Goal: Use online tool/utility: Utilize a website feature to perform a specific function

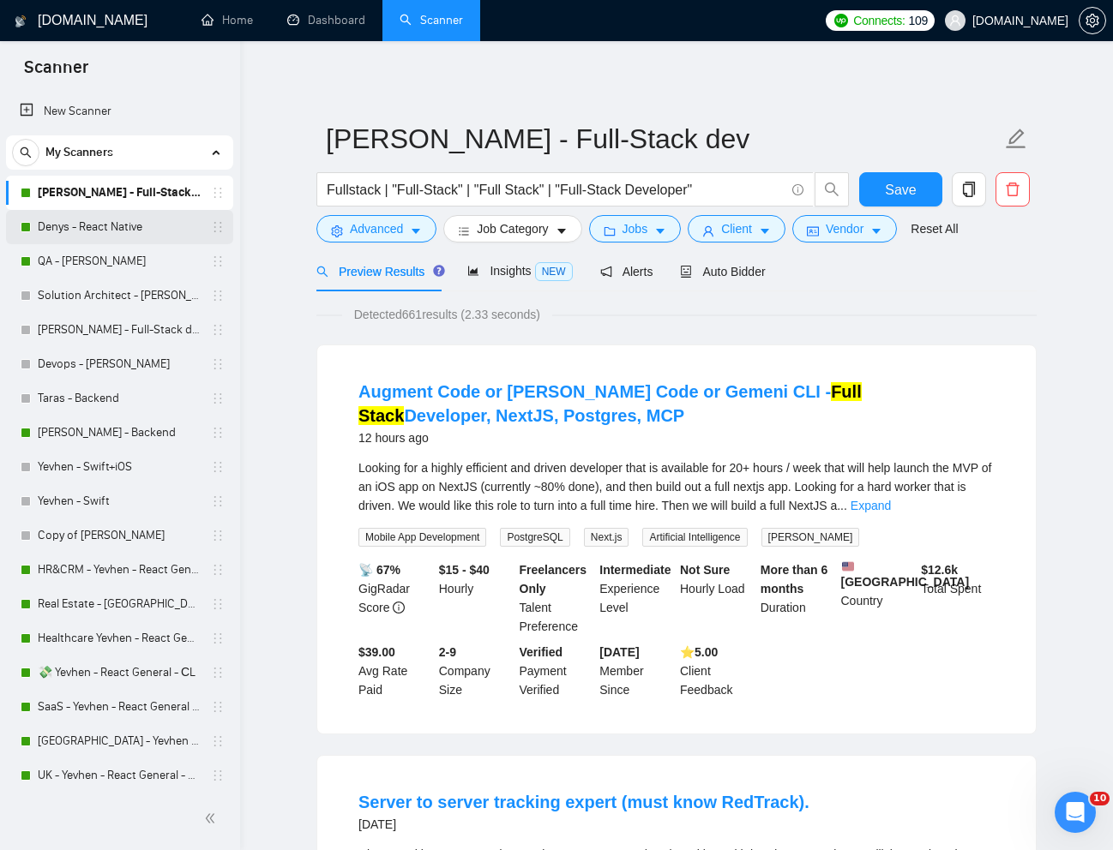
click at [79, 231] on link "Denys - React Native" at bounding box center [119, 227] width 163 height 34
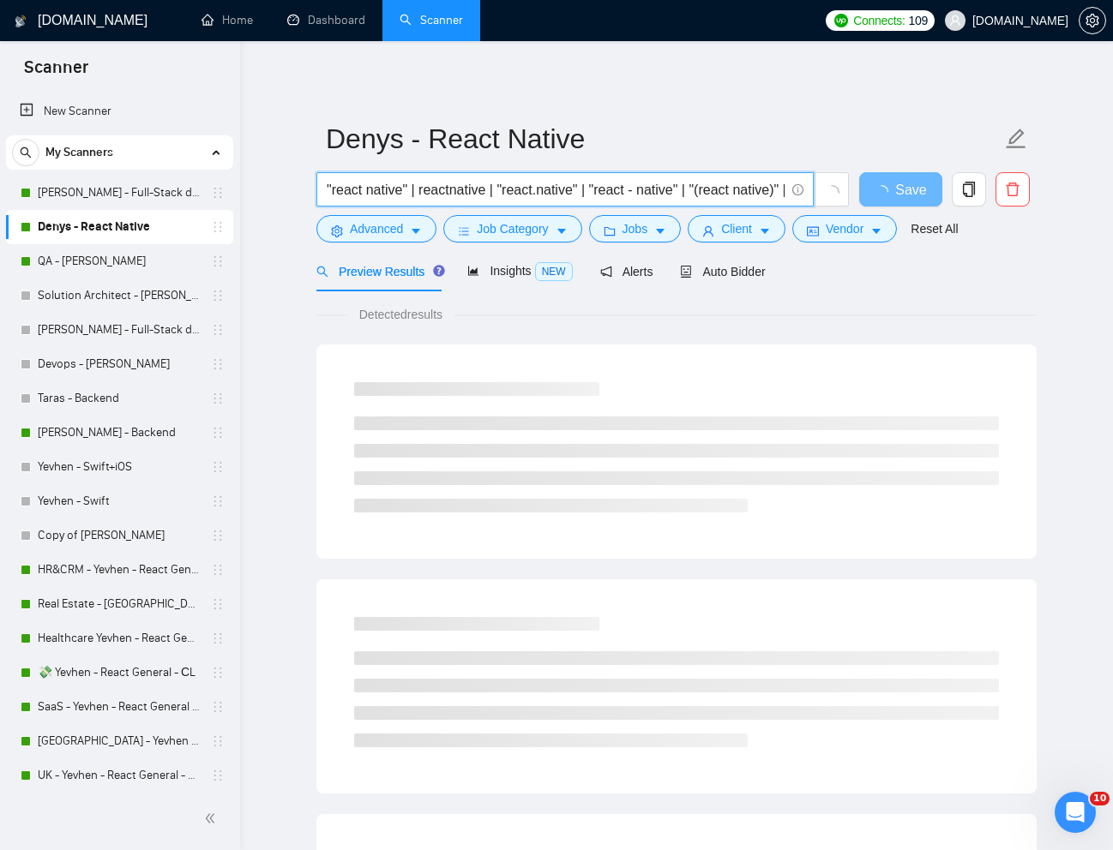
click at [595, 195] on input ""react native" | reactnative | "react.native" | "react - native" | "(react nati…" at bounding box center [556, 189] width 458 height 21
paste input "ve"
paste input "React Native & Firebase Developer for Mobile App"
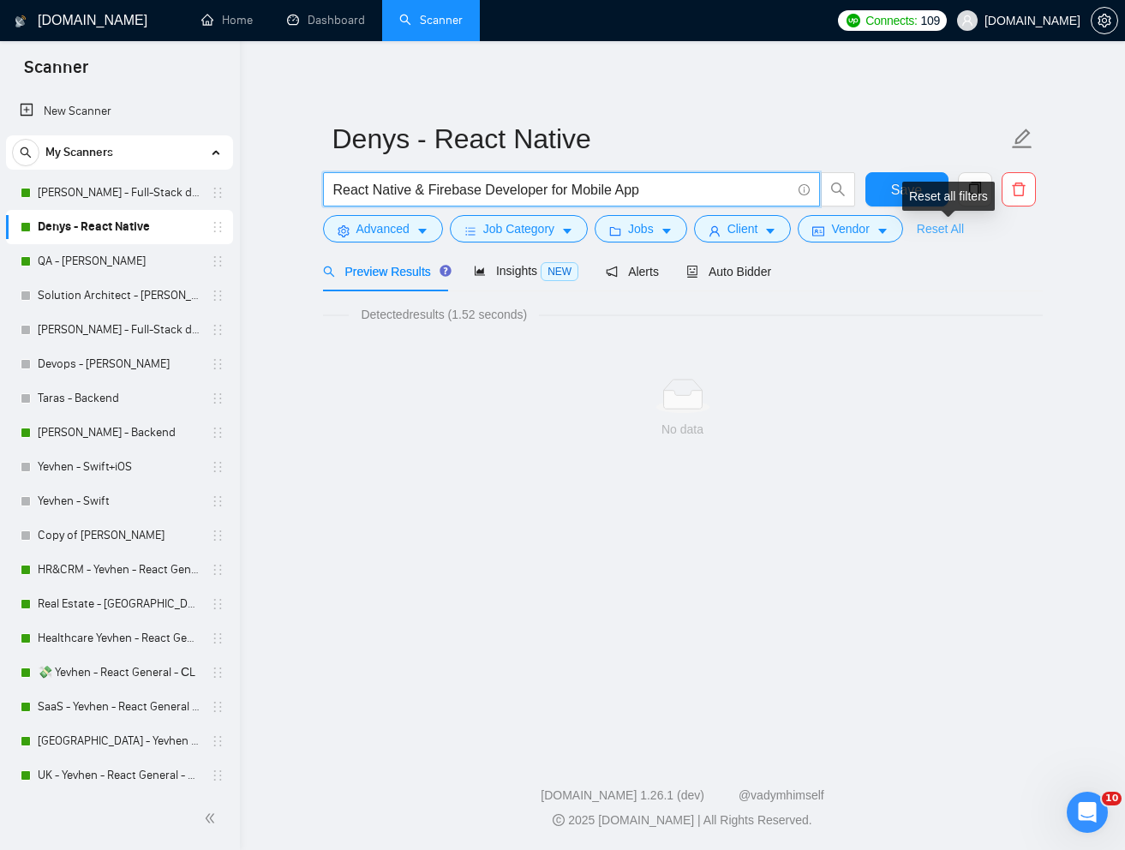
type input "React Native & Firebase Developer for Mobile App"
click at [964, 236] on link "Reset All" at bounding box center [940, 228] width 47 height 19
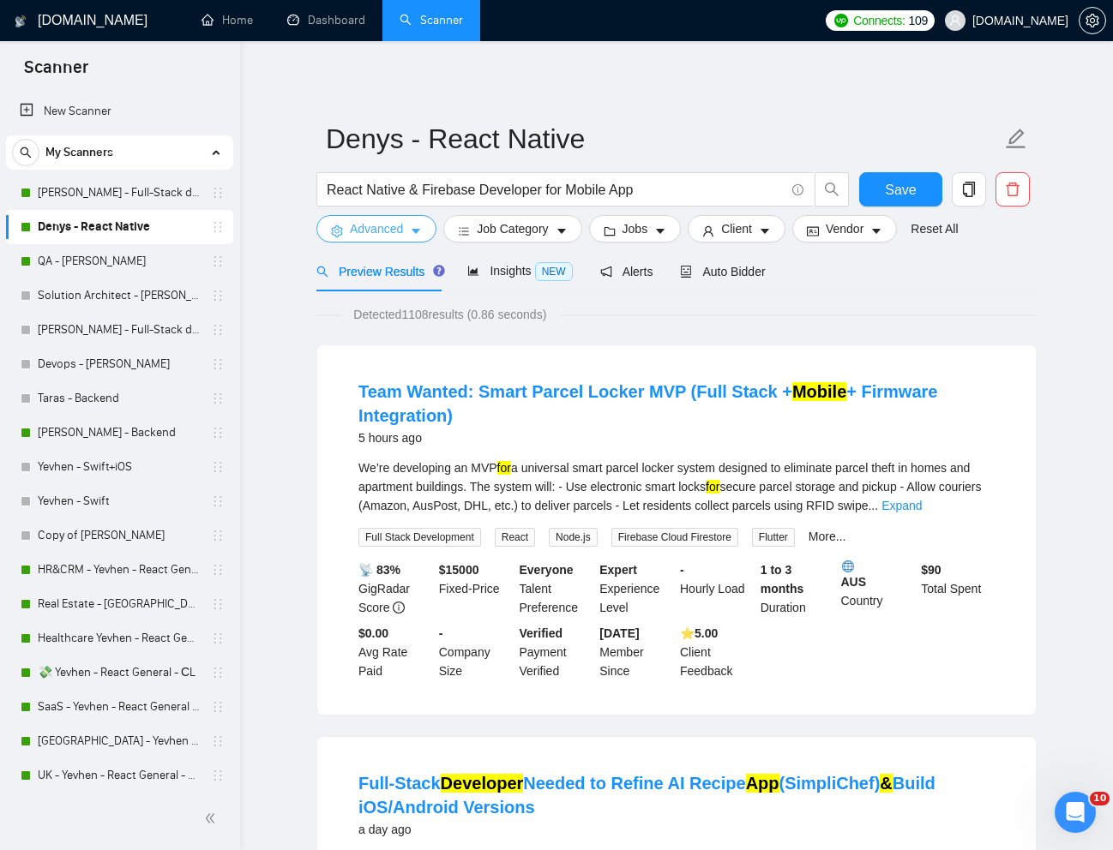
click at [363, 231] on span "Advanced" at bounding box center [376, 228] width 53 height 19
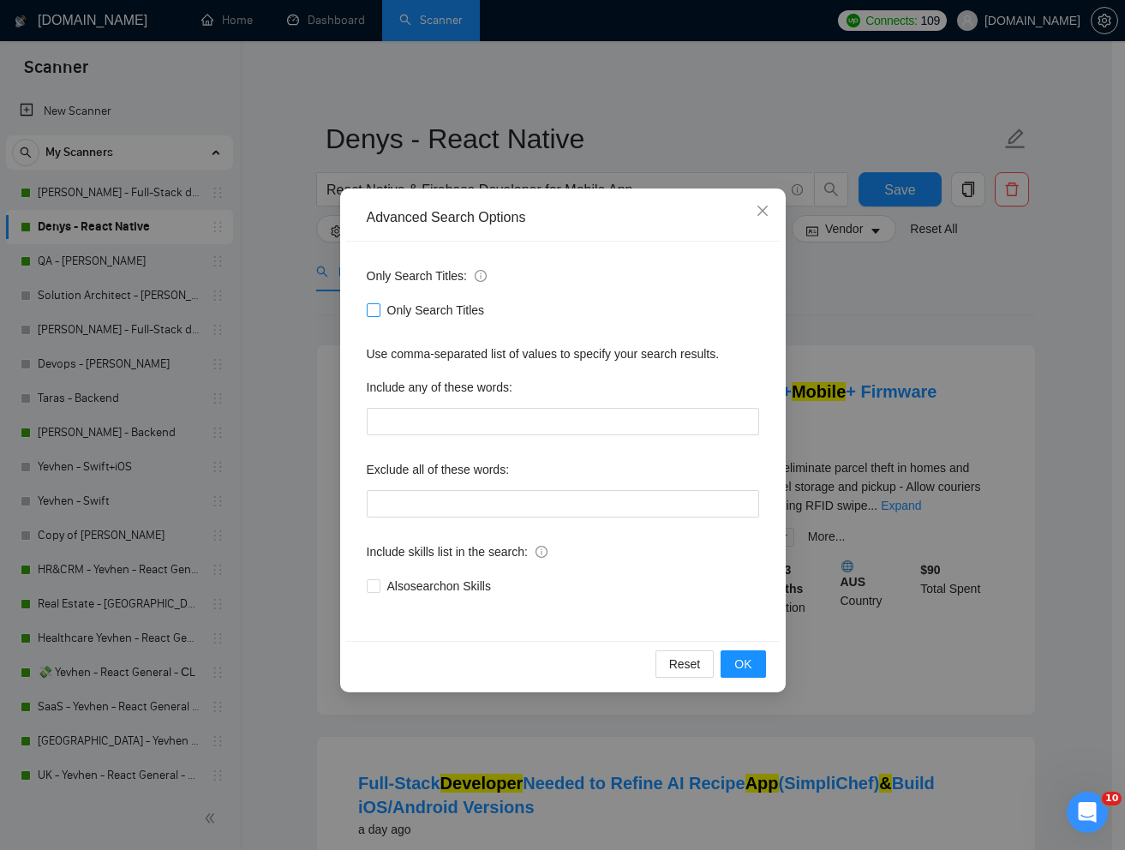
click at [376, 313] on input "Only Search Titles" at bounding box center [373, 309] width 12 height 12
checkbox input "true"
click at [741, 675] on button "OK" at bounding box center [743, 664] width 45 height 27
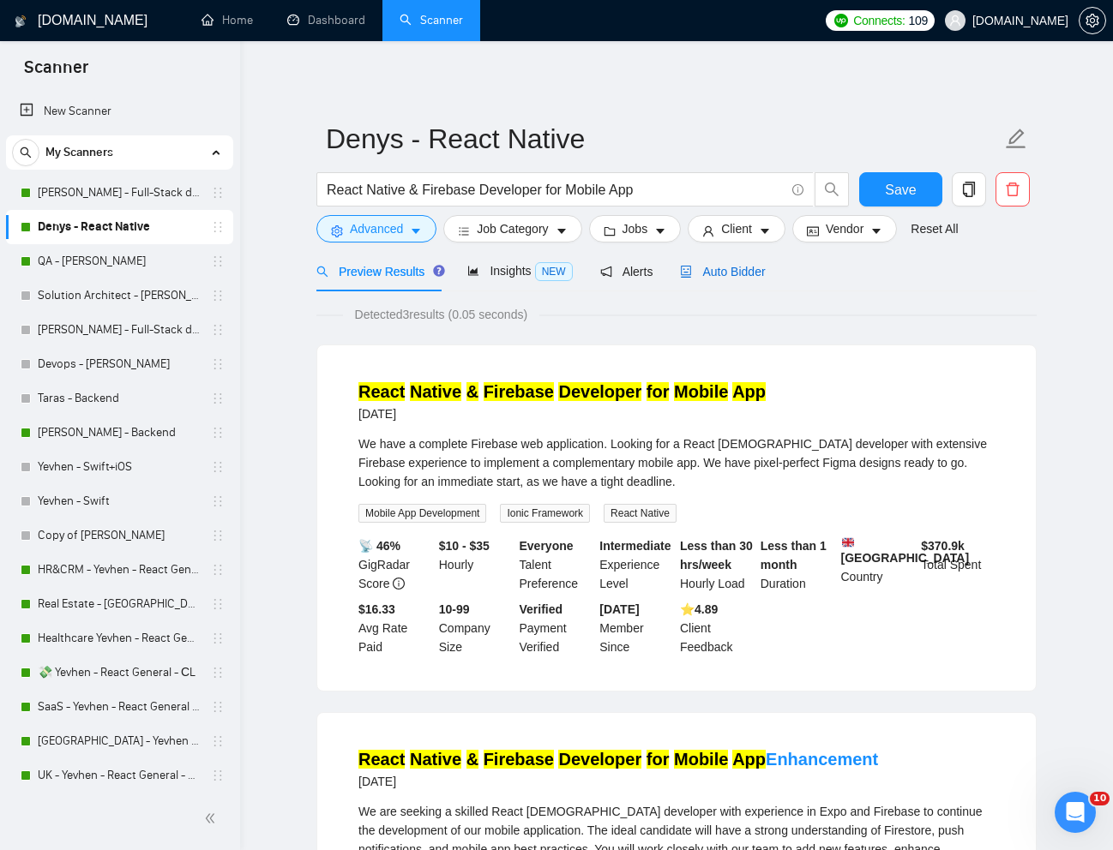
click at [763, 269] on span "Auto Bidder" at bounding box center [722, 272] width 85 height 14
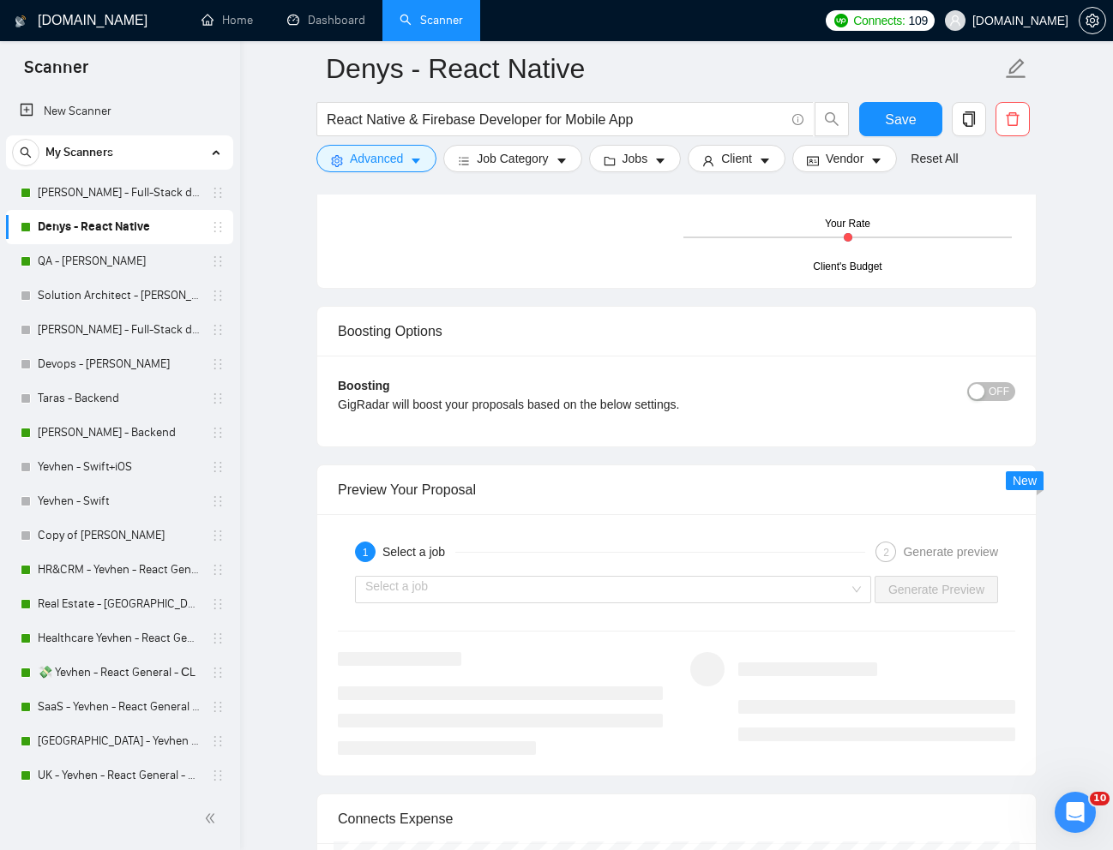
scroll to position [2943, 0]
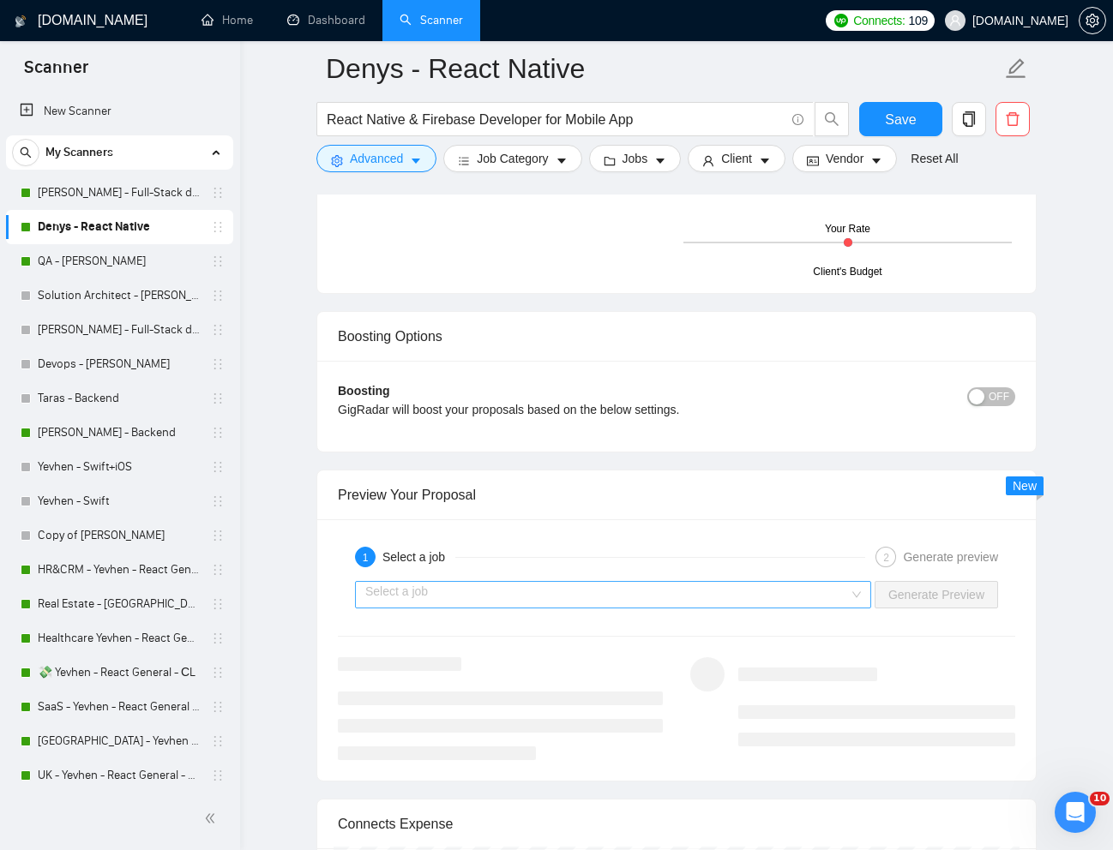
click at [822, 595] on input "search" at bounding box center [606, 595] width 483 height 26
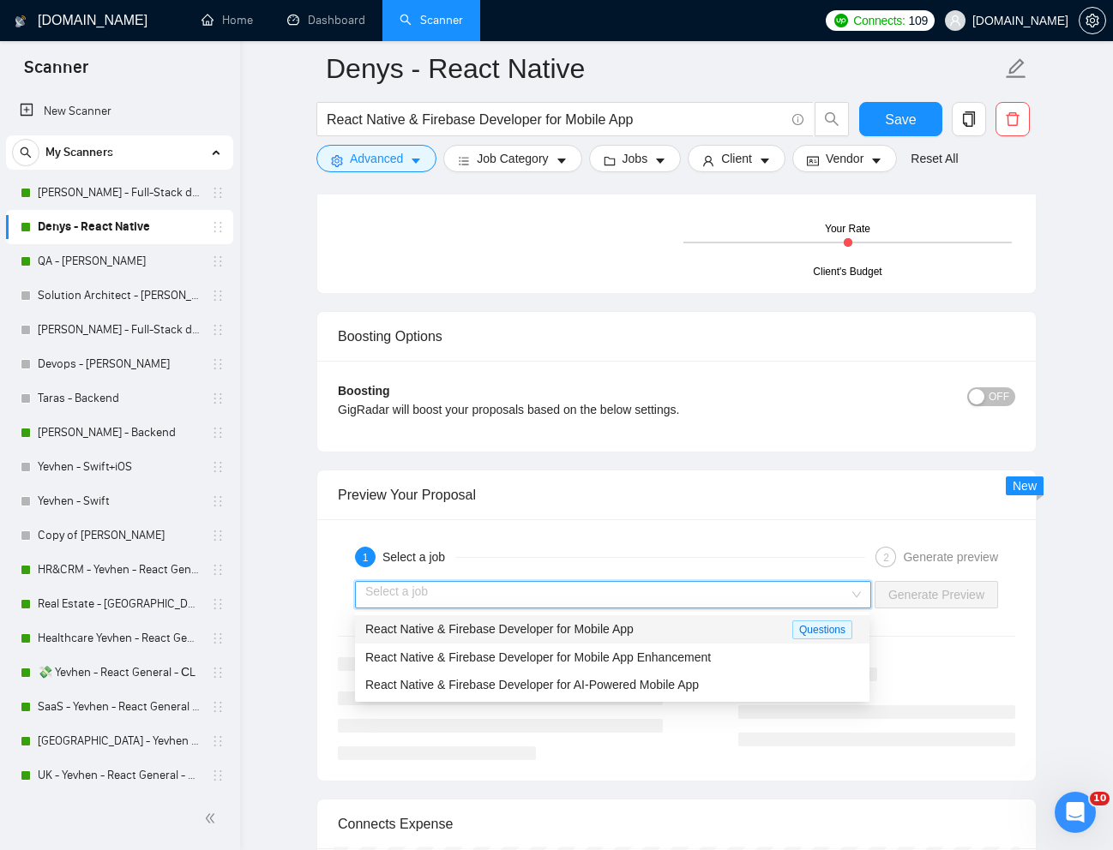
click at [718, 633] on div "React Native & Firebase Developer for Mobile App" at bounding box center [578, 630] width 427 height 20
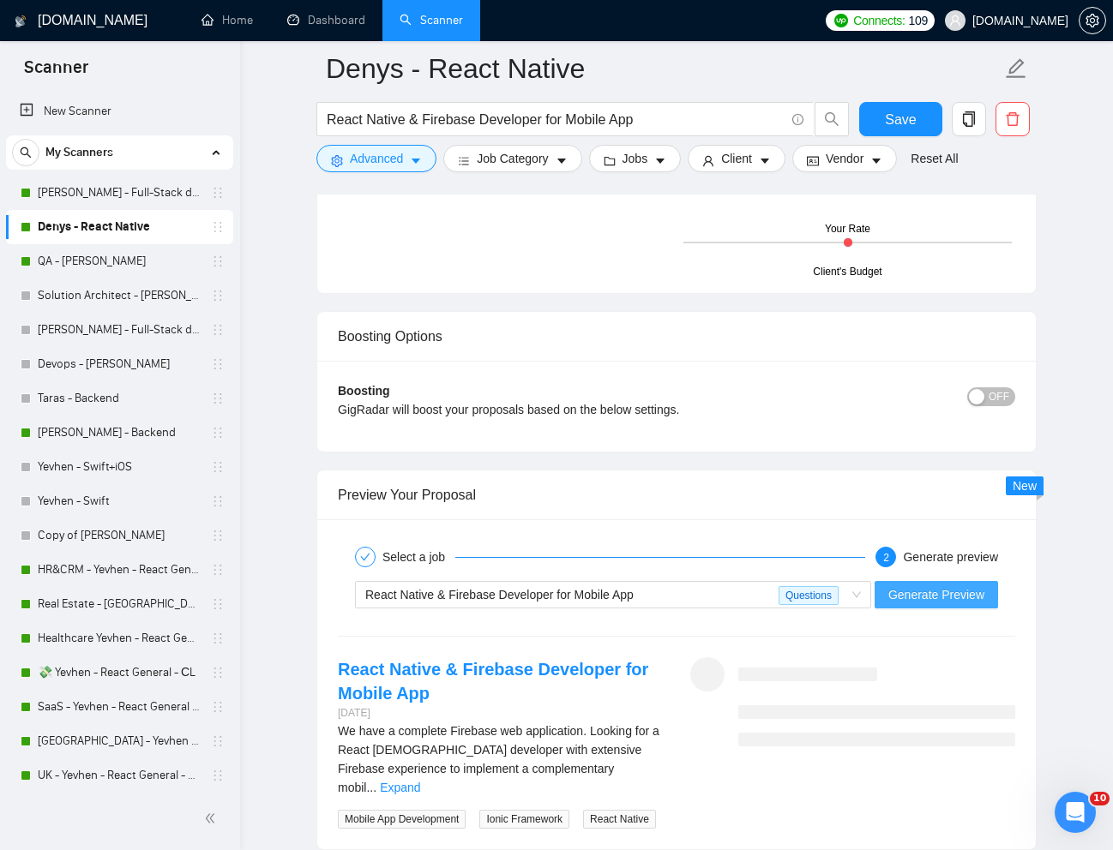
click at [945, 596] on span "Generate Preview" at bounding box center [936, 594] width 96 height 19
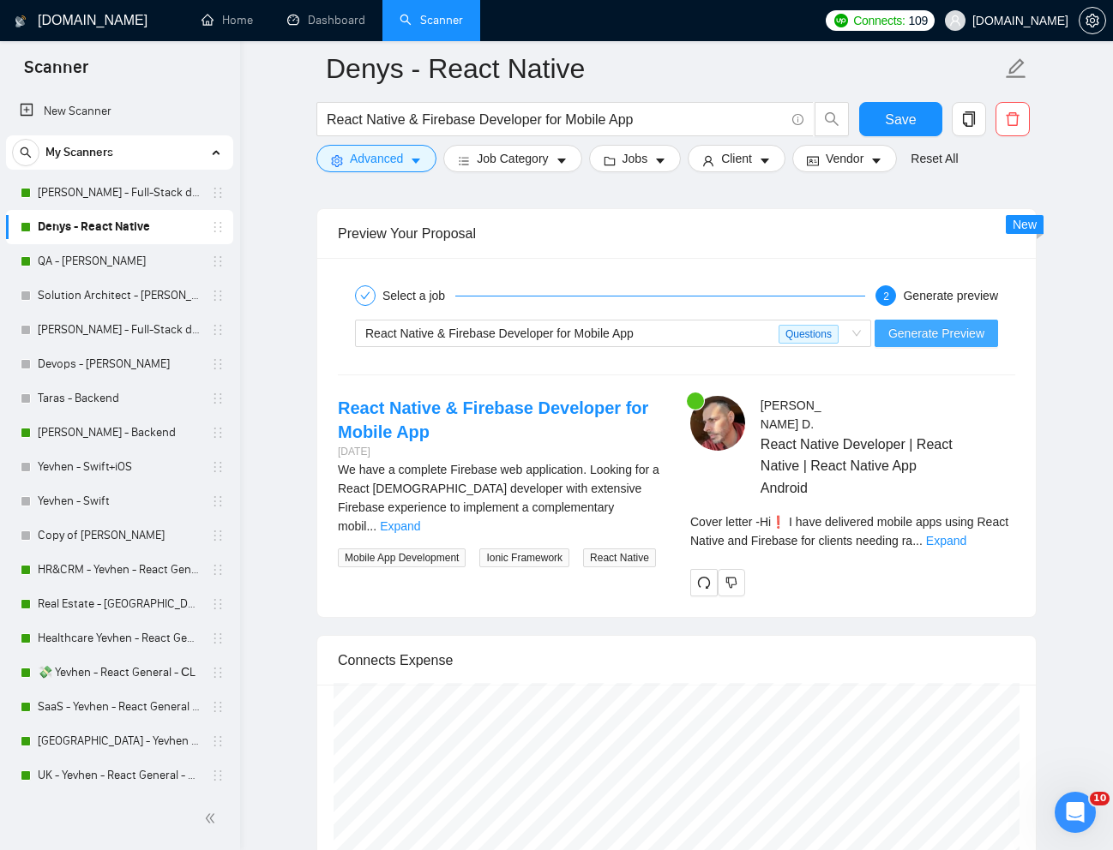
scroll to position [3231, 0]
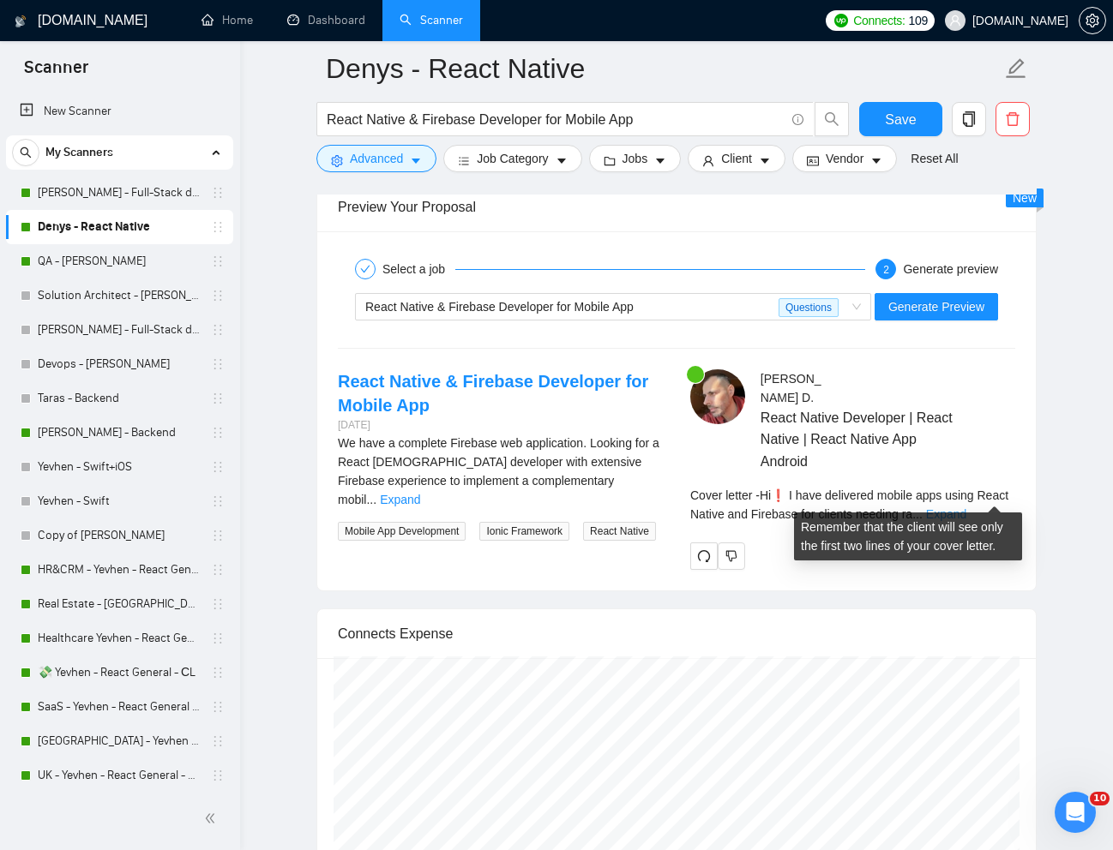
click at [966, 507] on link "Expand" at bounding box center [946, 514] width 40 height 14
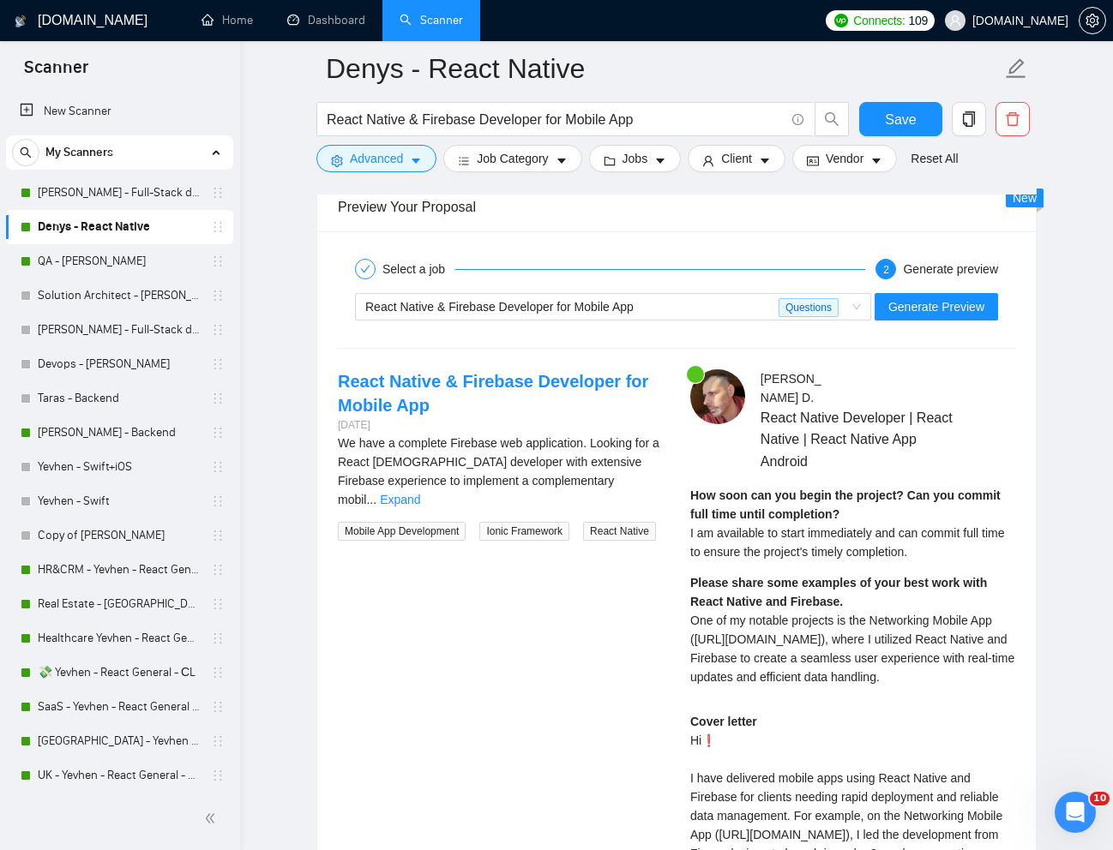
click at [741, 526] on span "I am available to start immediately and can commit full time to ensure the proj…" at bounding box center [847, 542] width 314 height 33
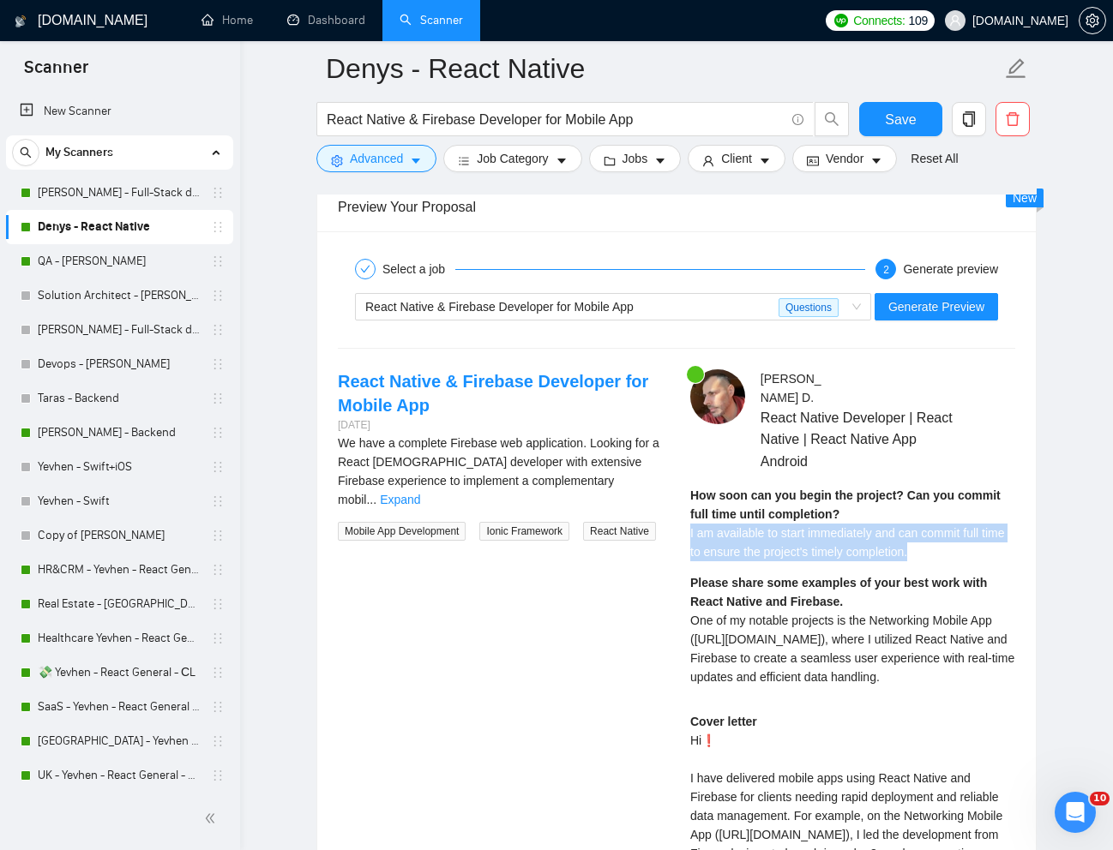
drag, startPoint x: 681, startPoint y: 516, endPoint x: 959, endPoint y: 528, distance: 278.0
click at [959, 528] on div "[PERSON_NAME] React Native Developer | React Native | React Native App Android …" at bounding box center [852, 761] width 352 height 784
copy span "I am available to start immediately and can commit full time to ensure the proj…"
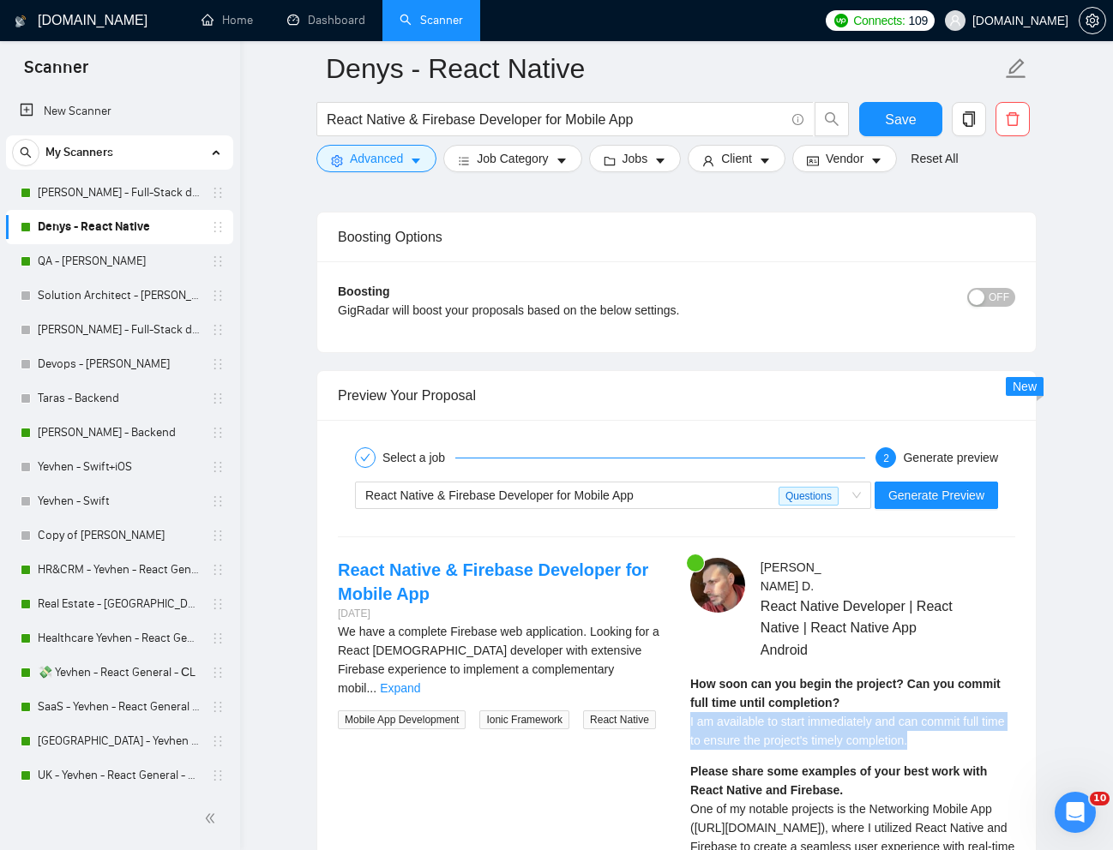
scroll to position [3040, 0]
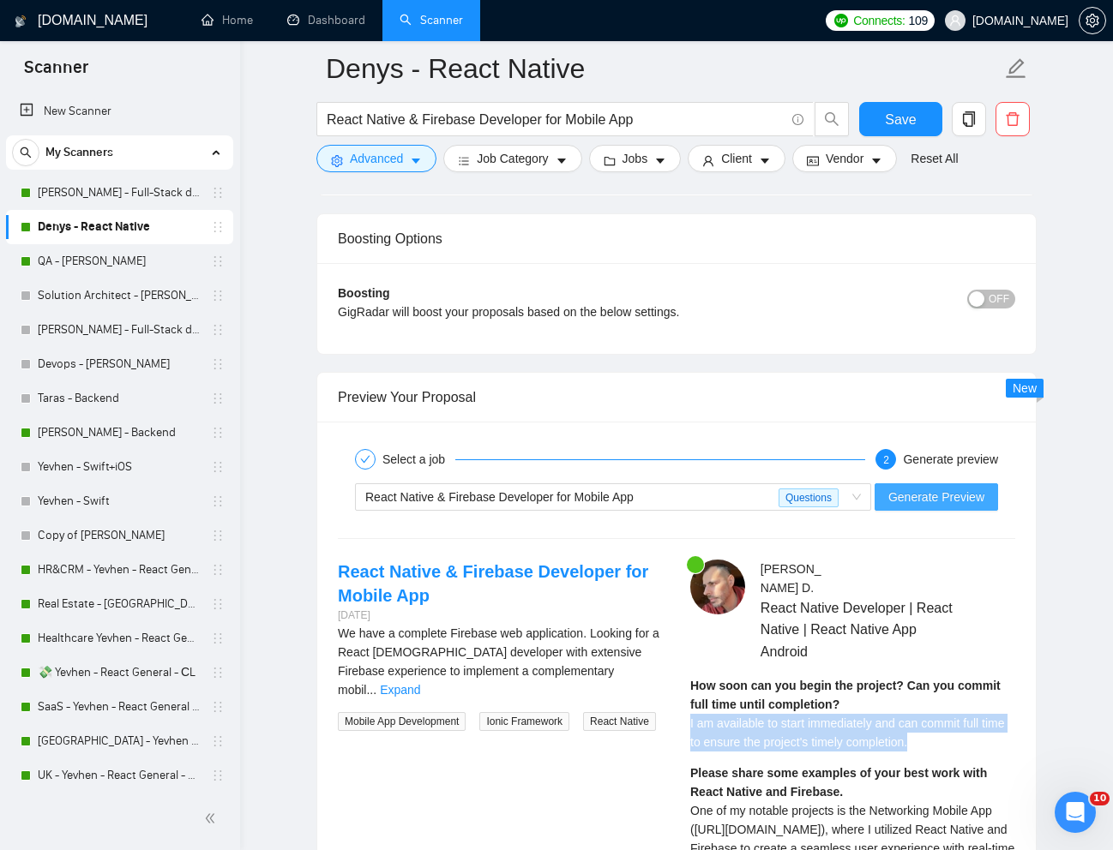
click at [901, 505] on span "Generate Preview" at bounding box center [936, 497] width 96 height 19
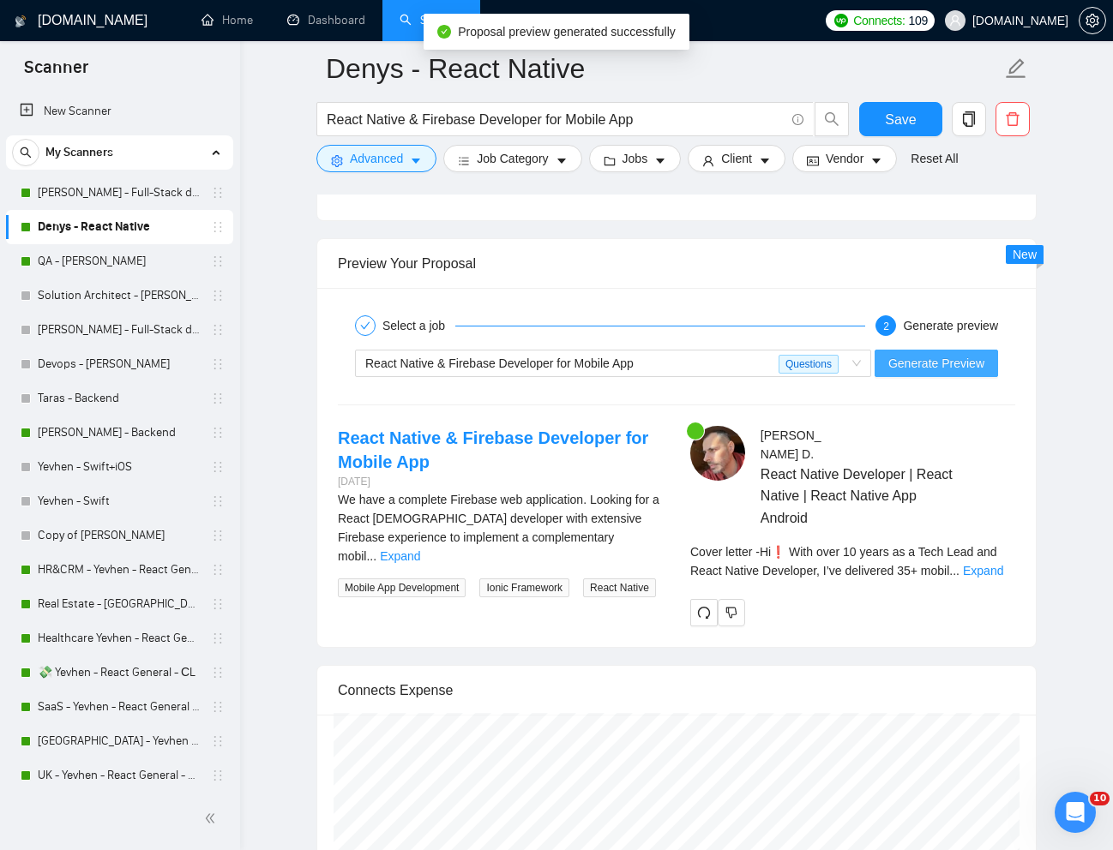
scroll to position [3176, 0]
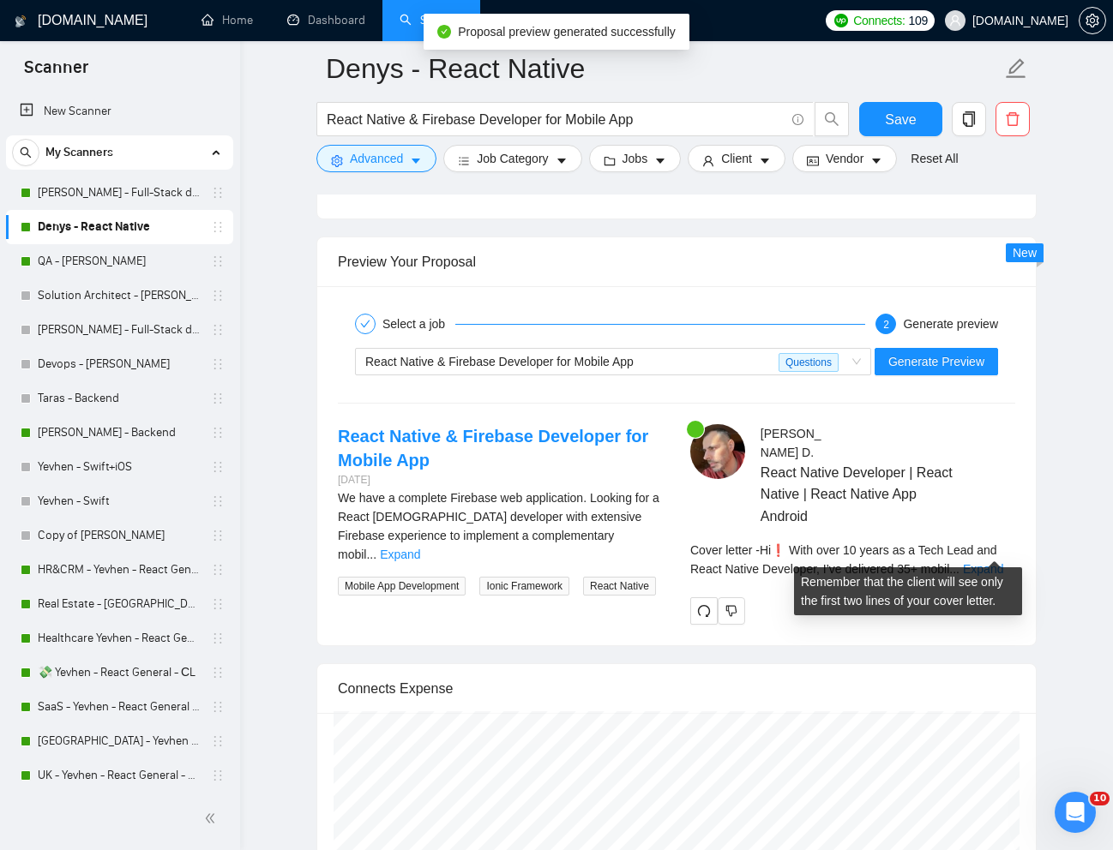
click at [987, 562] on link "Expand" at bounding box center [983, 569] width 40 height 14
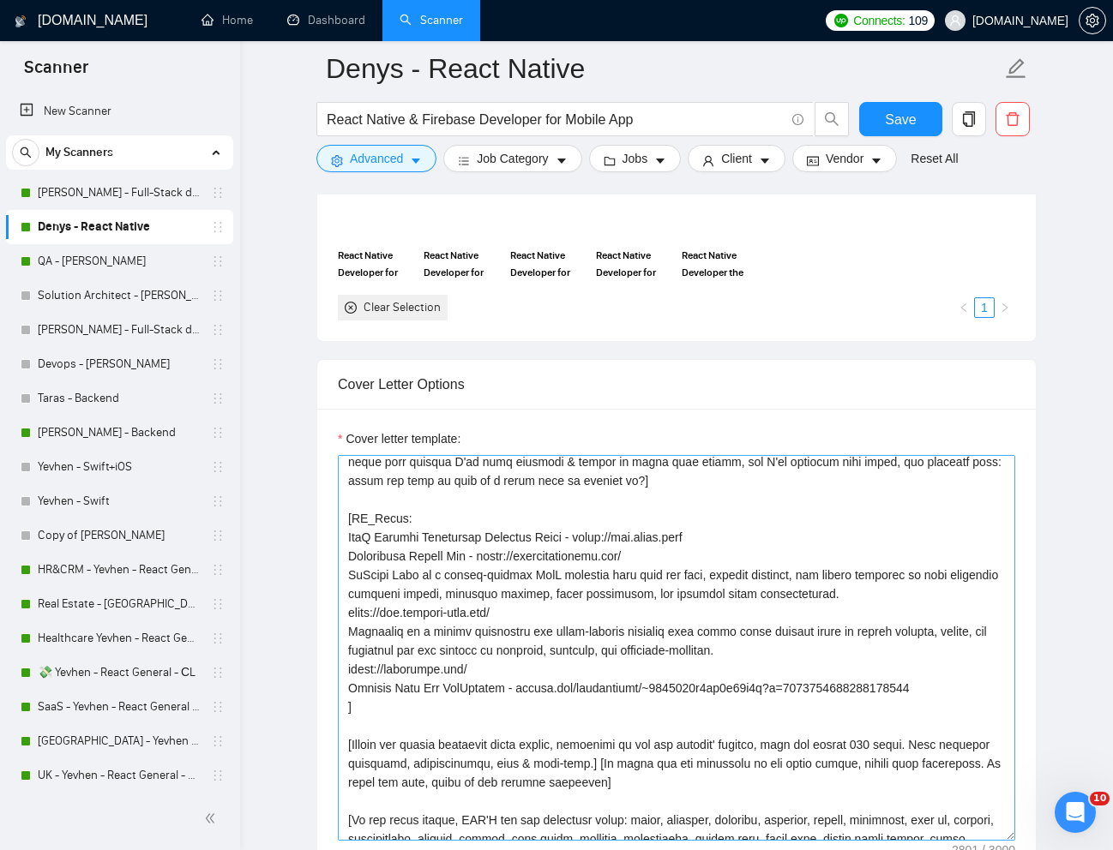
scroll to position [406, 0]
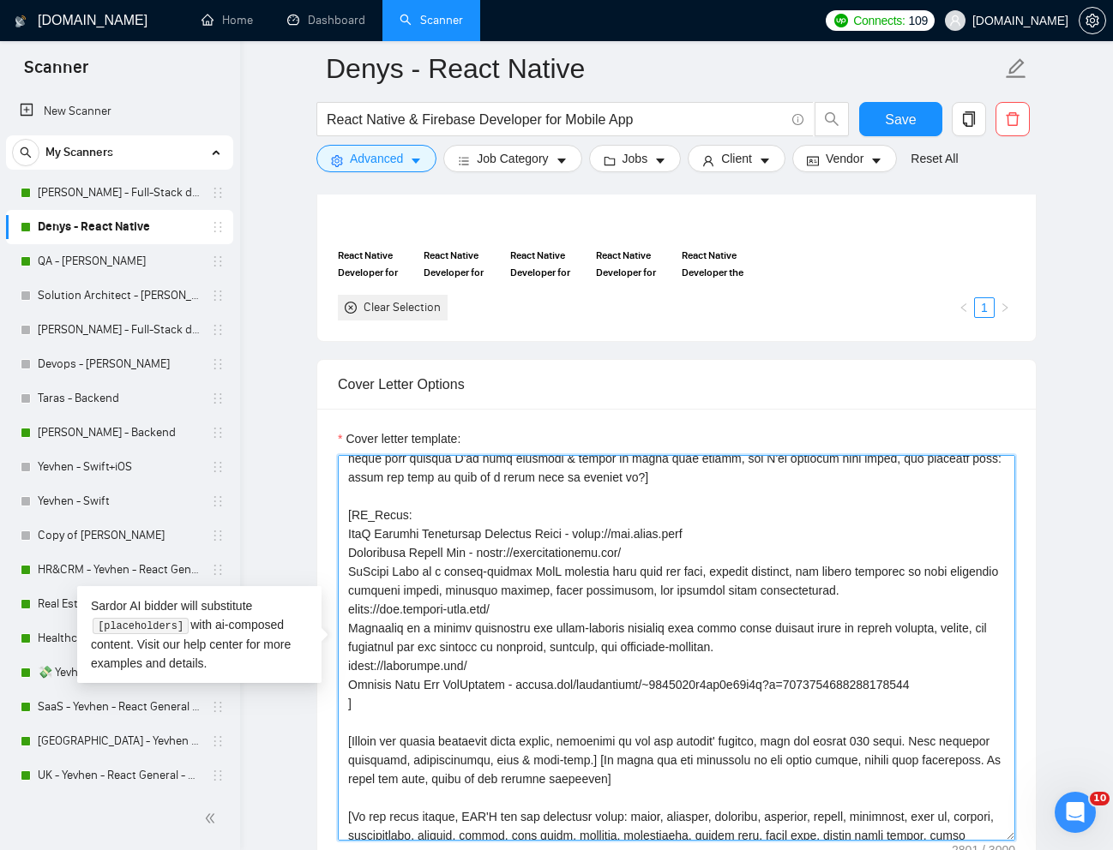
drag, startPoint x: 348, startPoint y: 555, endPoint x: 976, endPoint y: 687, distance: 642.0
click at [976, 687] on textarea "Cover letter template:" at bounding box center [676, 648] width 677 height 386
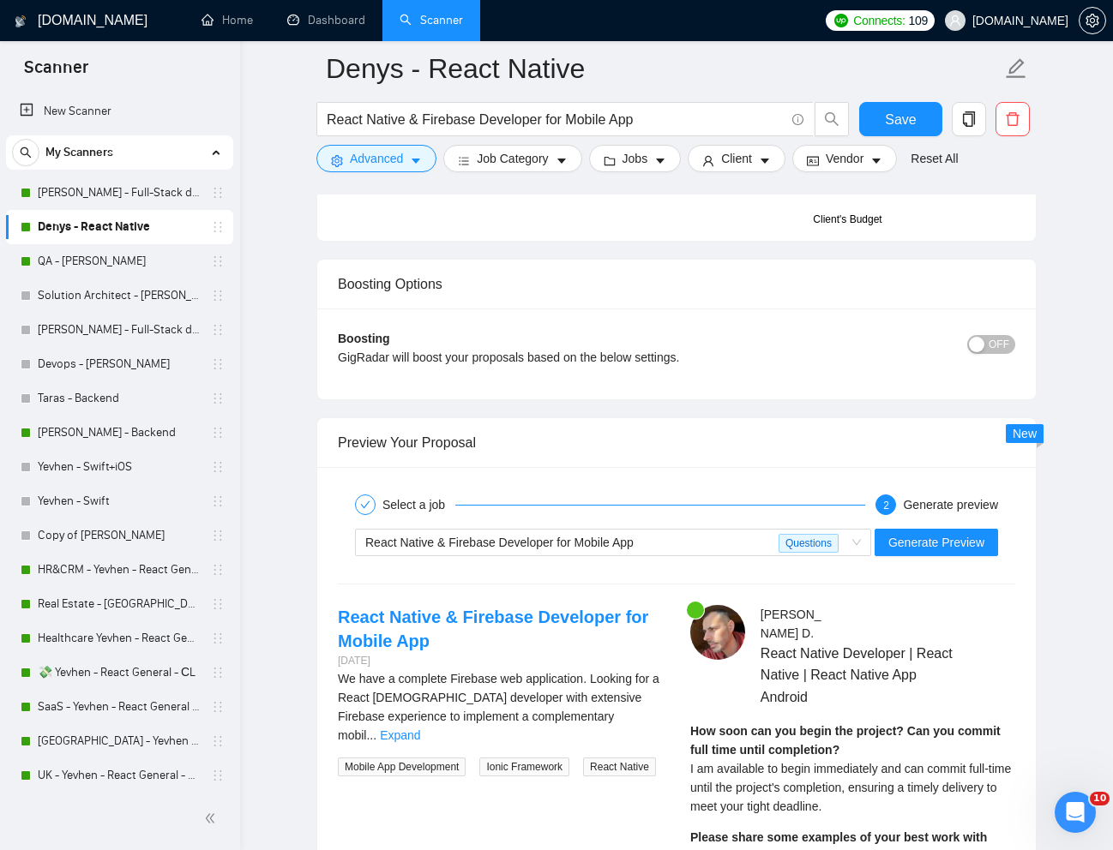
scroll to position [3003, 0]
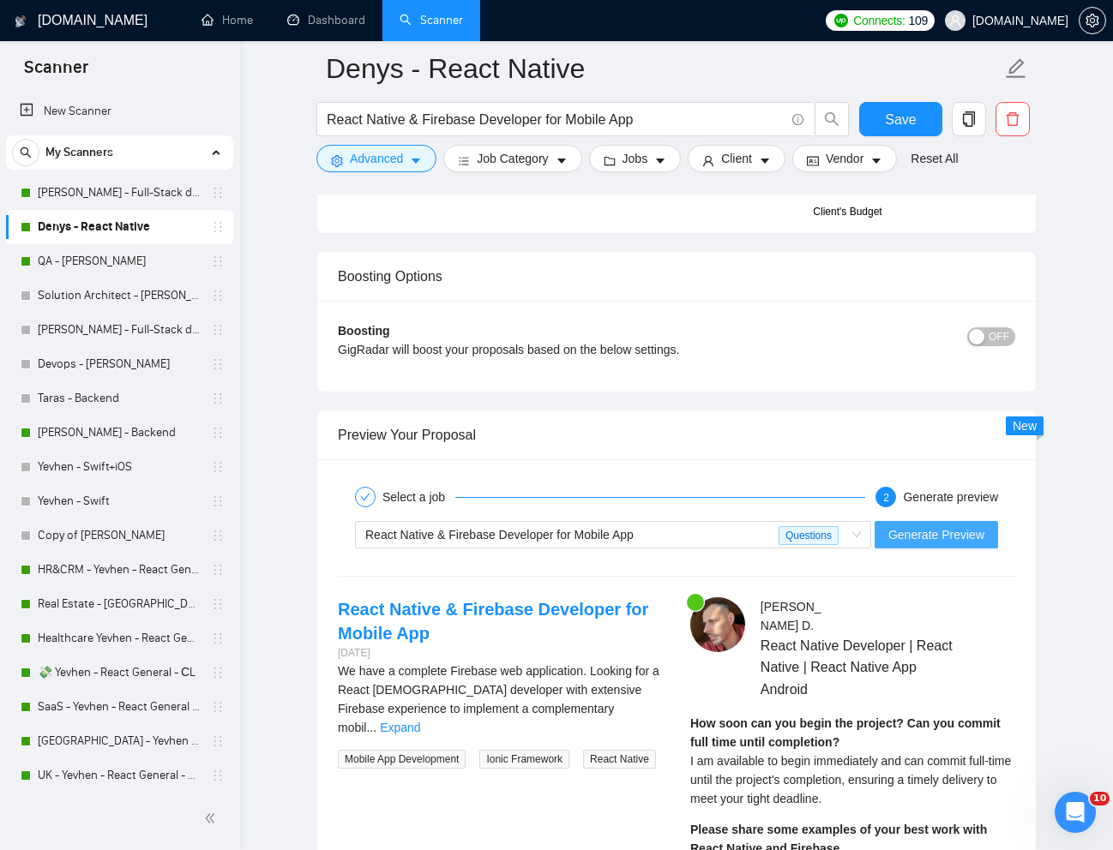
click at [927, 538] on span "Generate Preview" at bounding box center [936, 534] width 96 height 19
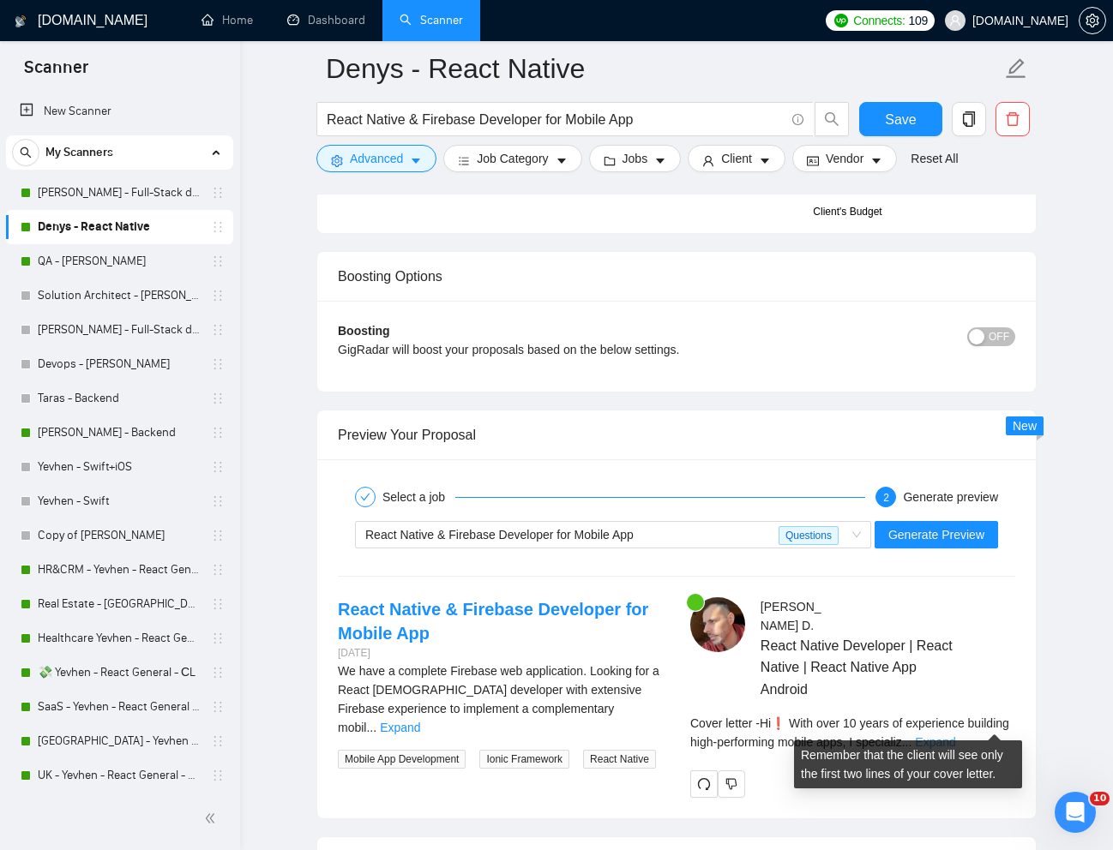
click at [955, 735] on link "Expand" at bounding box center [935, 742] width 40 height 14
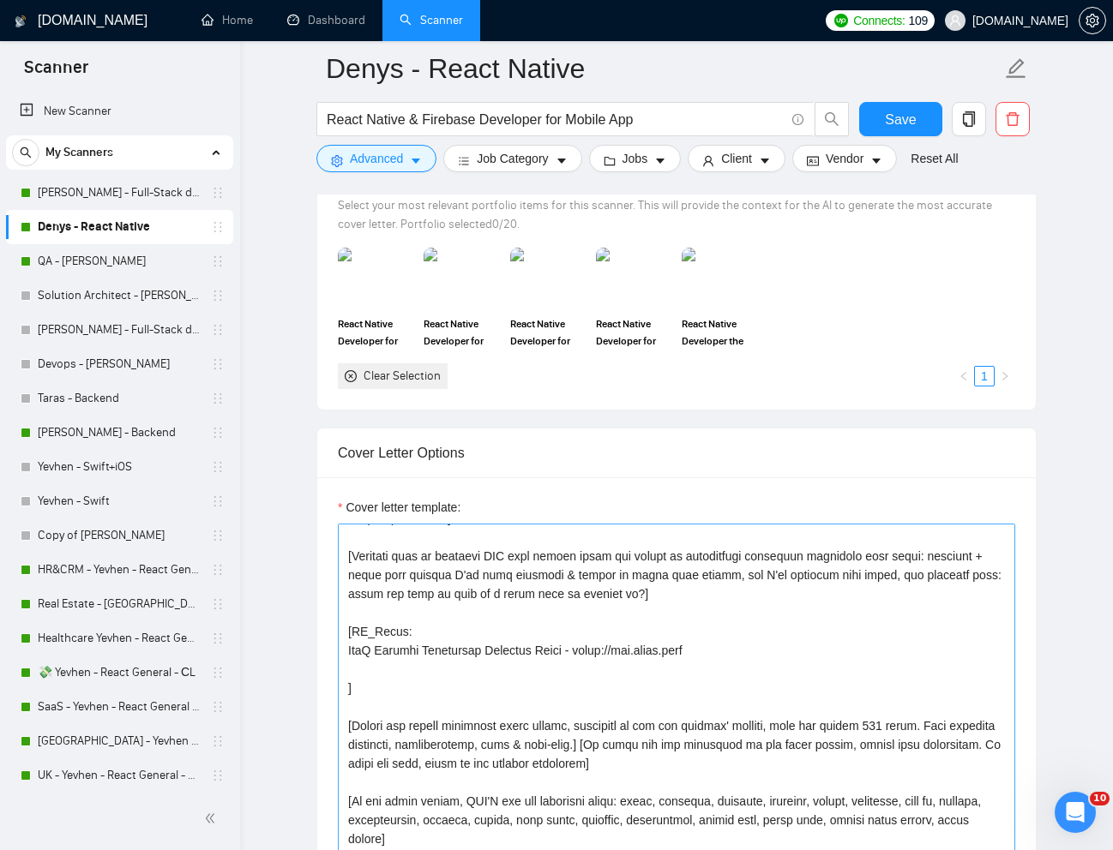
scroll to position [1618, 0]
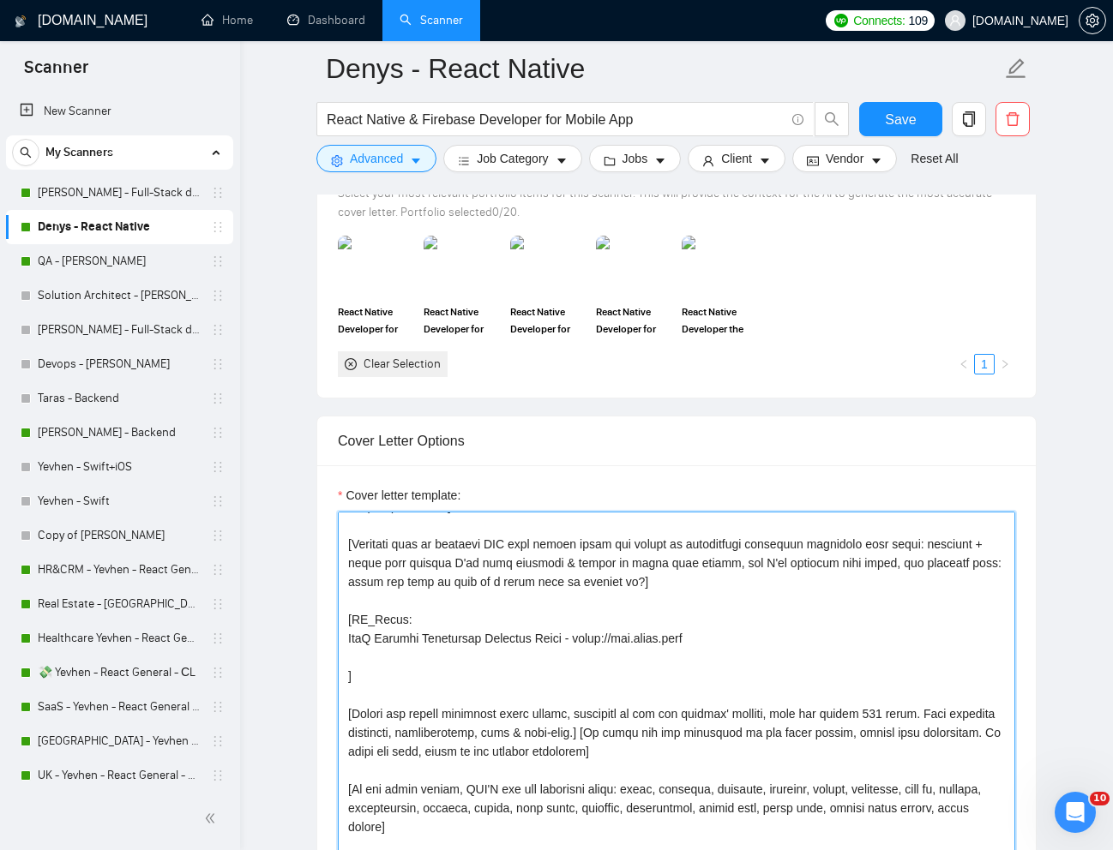
click at [347, 644] on textarea "Cover letter template:" at bounding box center [676, 705] width 677 height 386
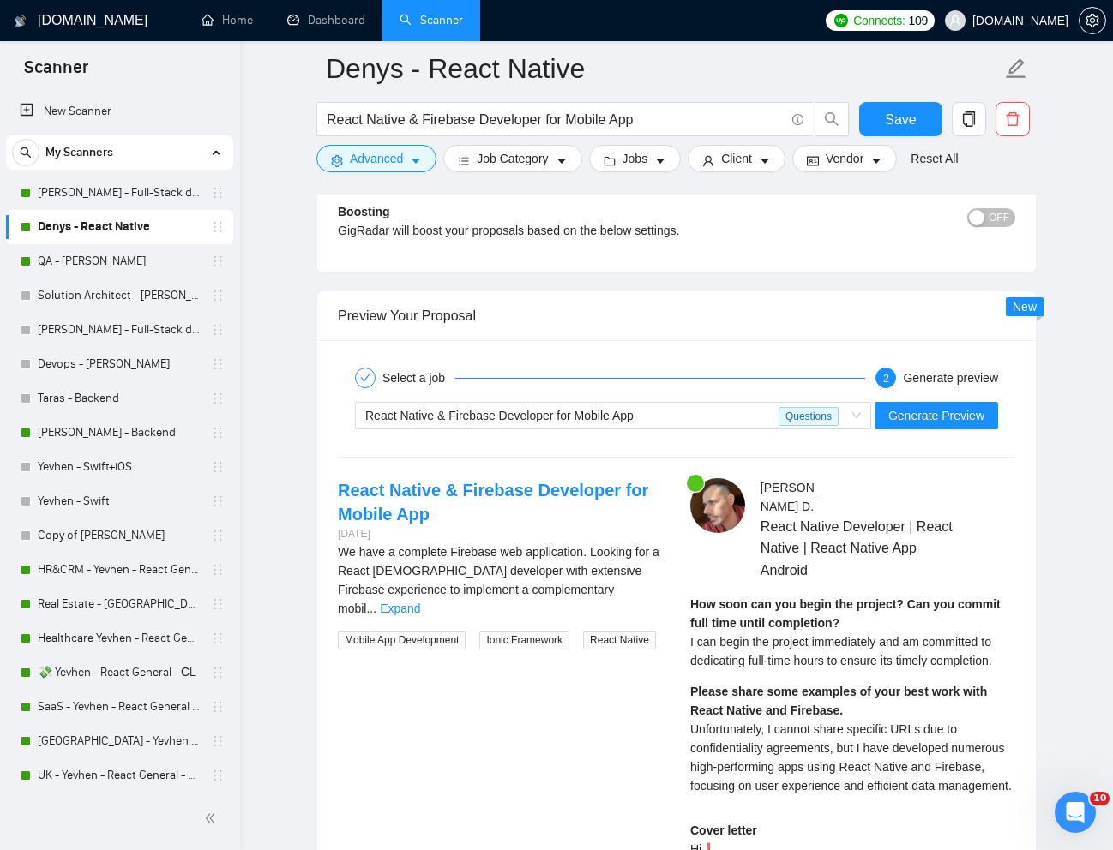
scroll to position [3125, 0]
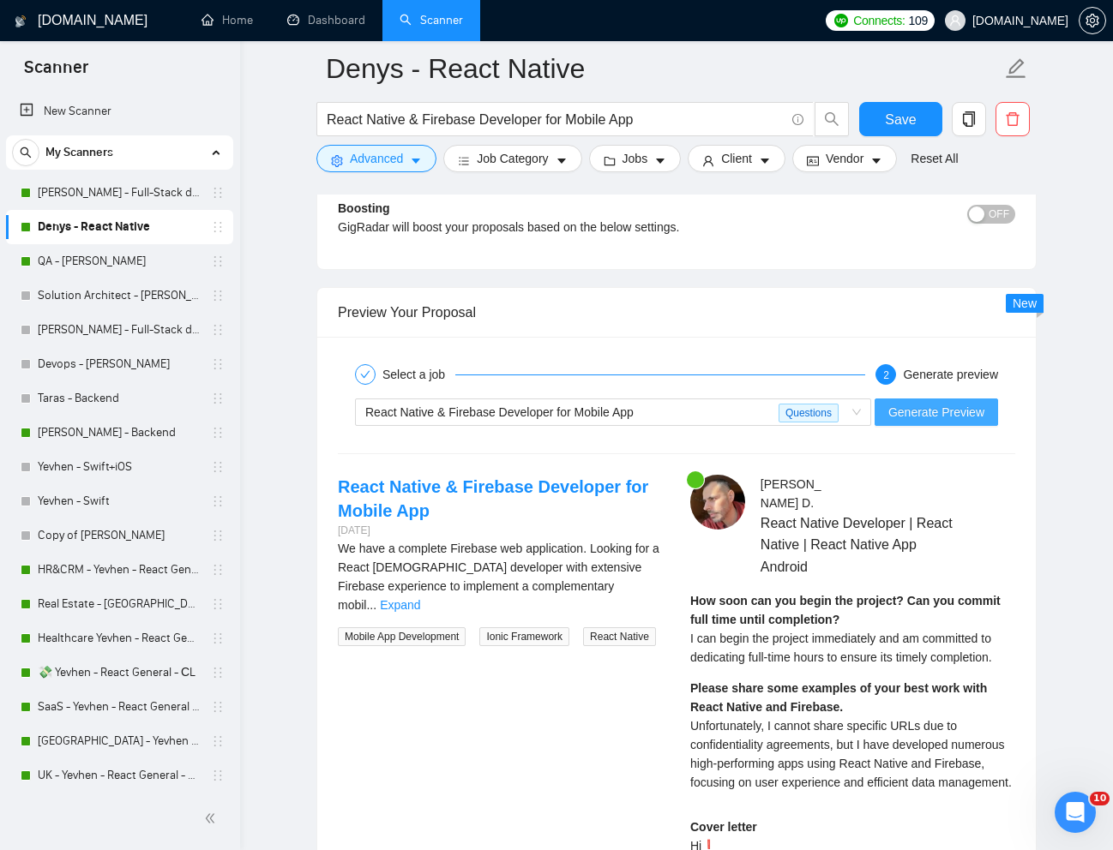
type textarea "[Lorem i dolorsit ametcons adipi eli "Se❗" doe tempor'i utla et dolorem aliq (e…"
click at [925, 415] on span "Generate Preview" at bounding box center [936, 412] width 96 height 19
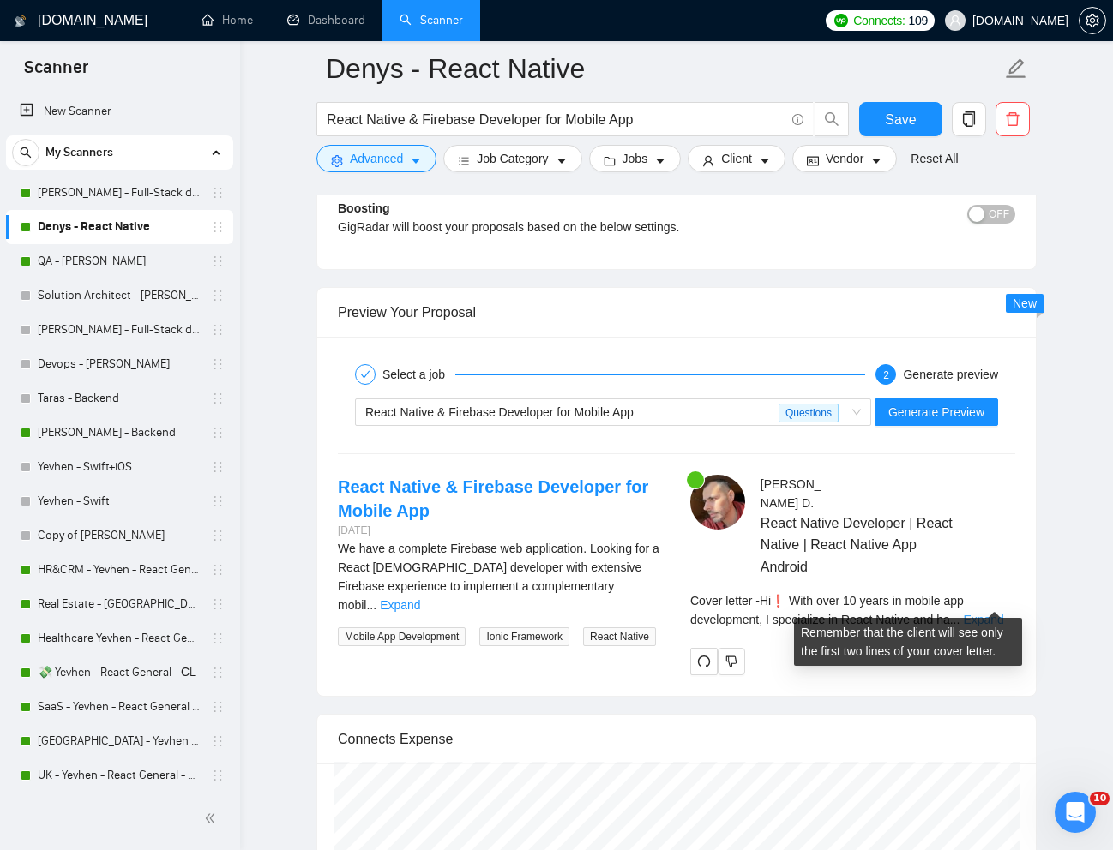
click at [999, 613] on link "Expand" at bounding box center [983, 620] width 40 height 14
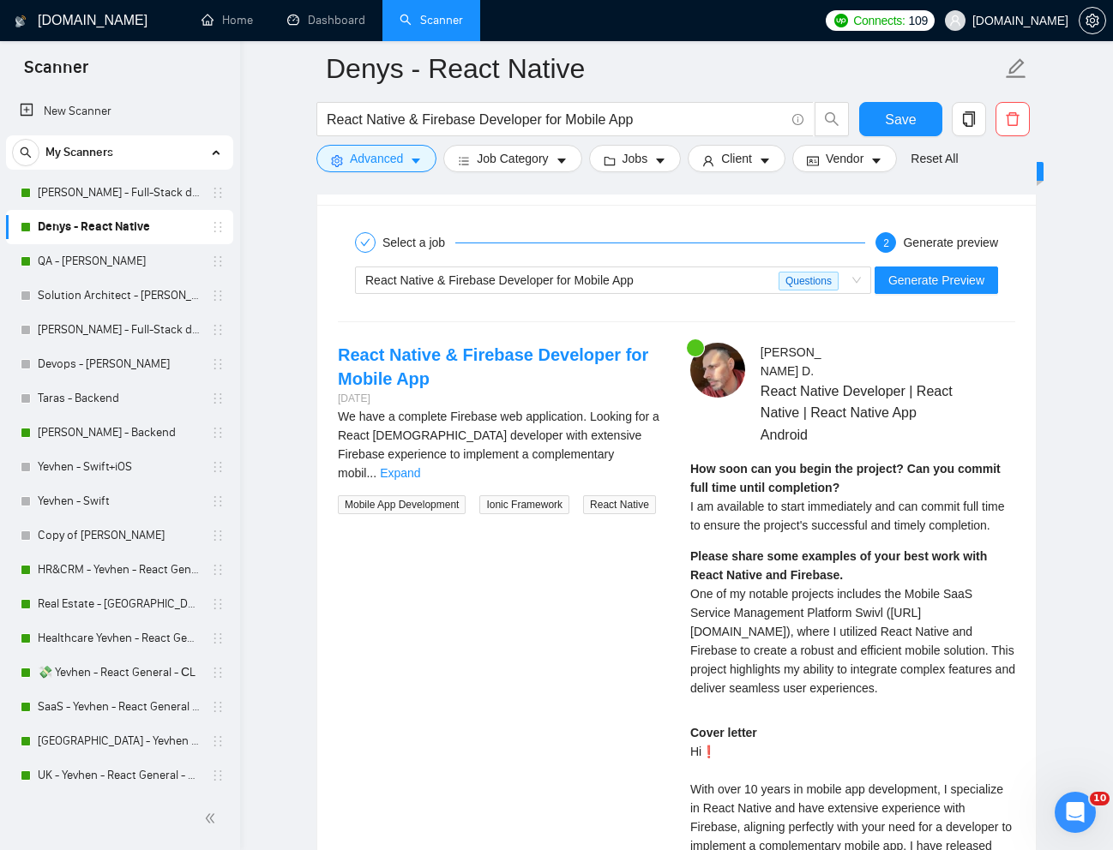
scroll to position [3261, 0]
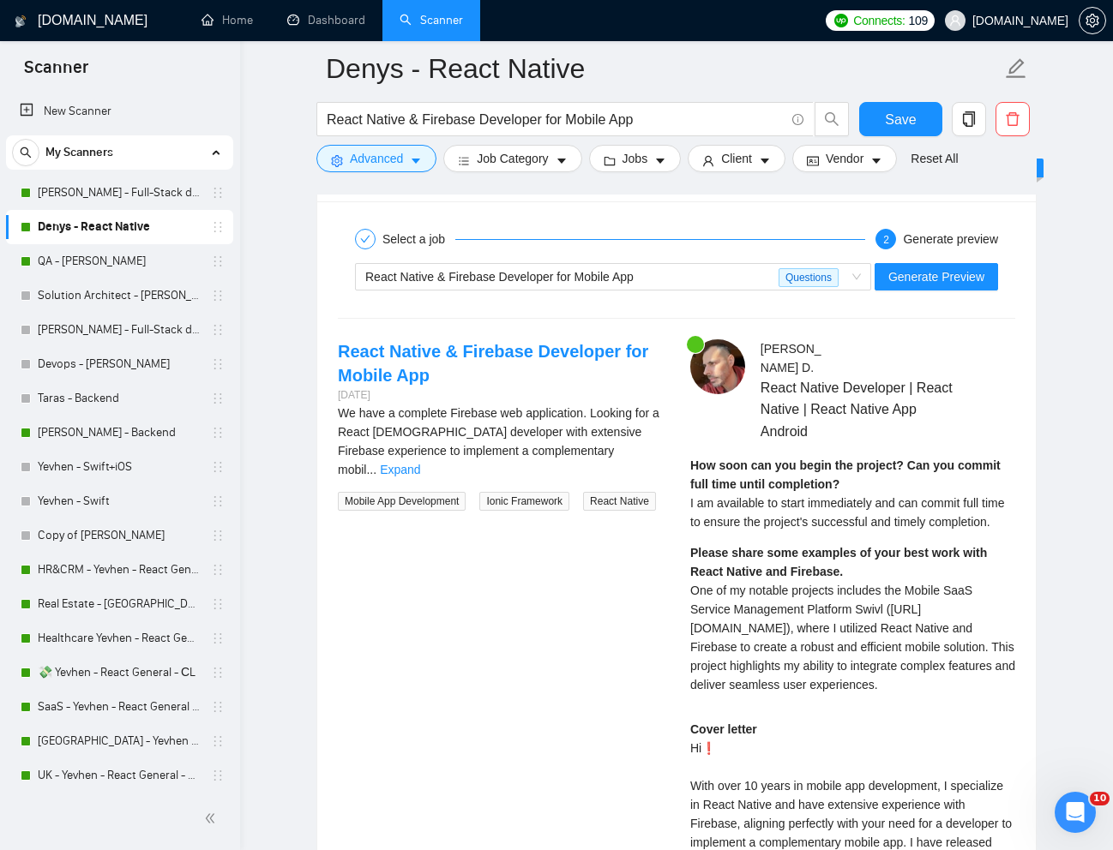
drag, startPoint x: 684, startPoint y: 591, endPoint x: 964, endPoint y: 695, distance: 299.2
click at [964, 695] on div "[PERSON_NAME] React Native Developer | React Native | React Native App Android …" at bounding box center [852, 750] width 352 height 822
copy span "One of my notable projects includes the Mobile SaaS Service Management Platform…"
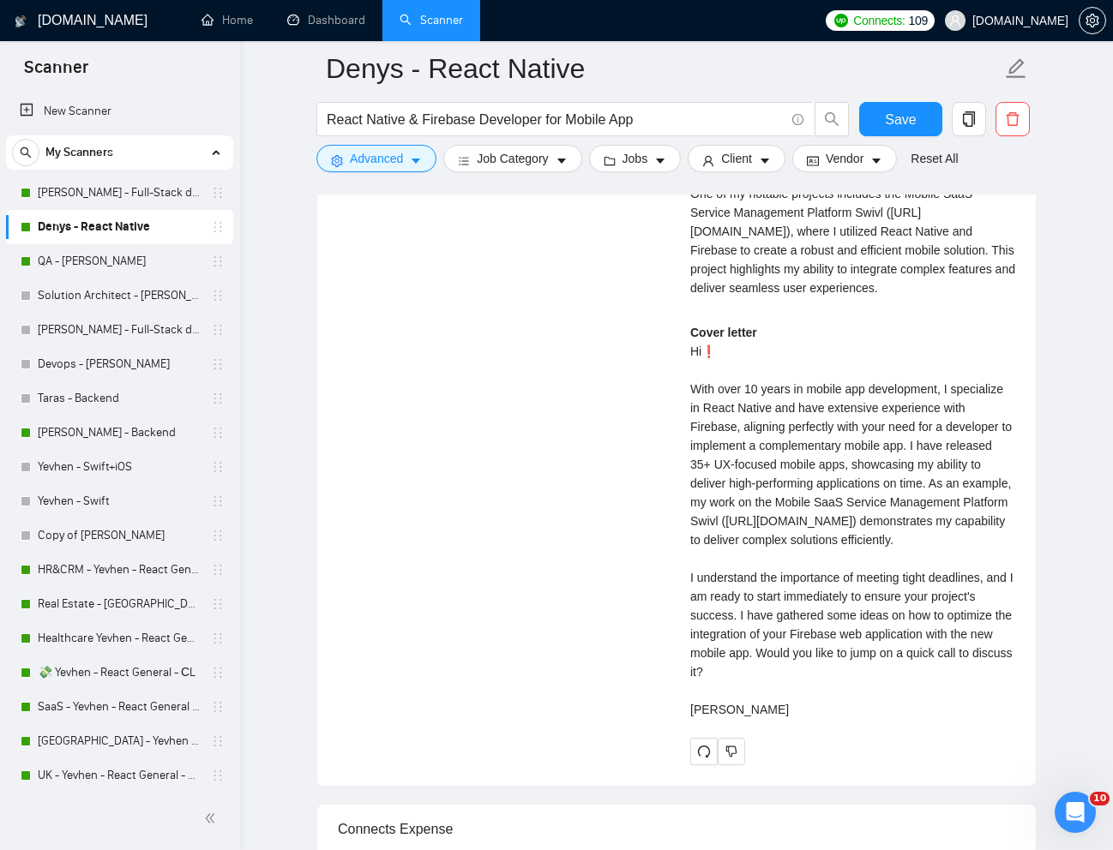
scroll to position [3667, 0]
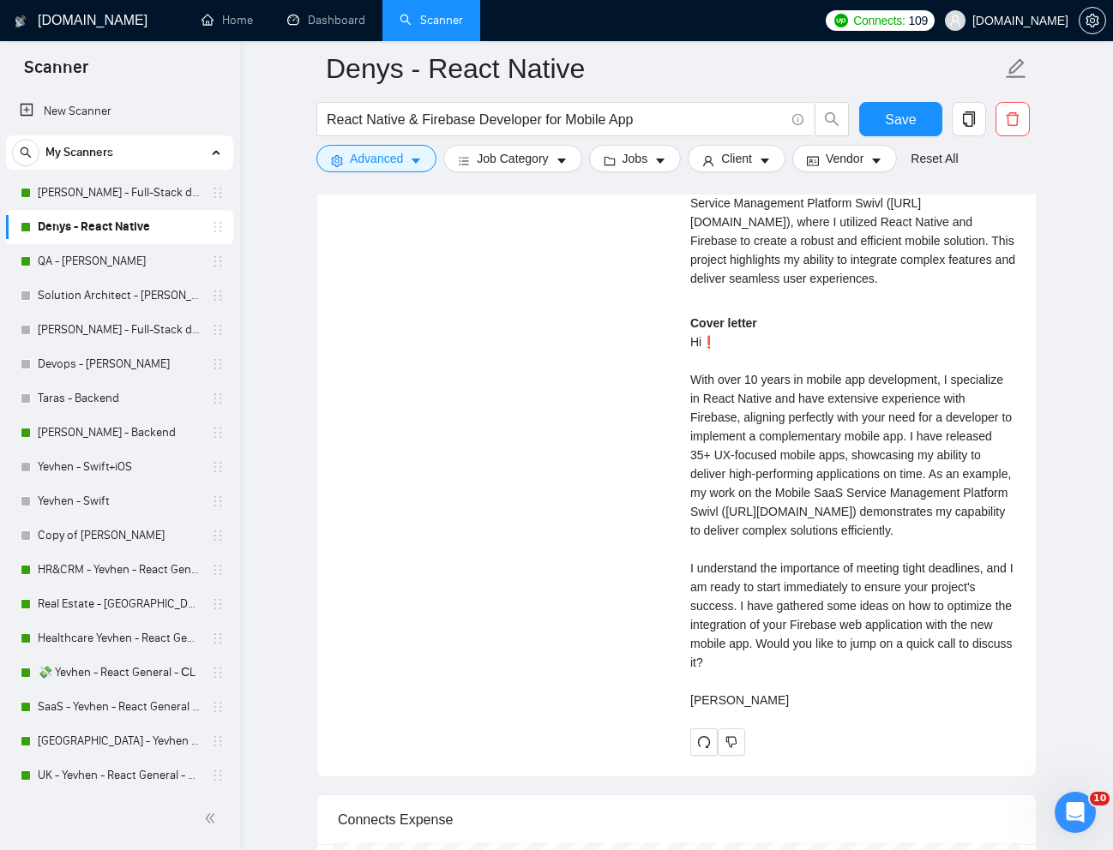
drag, startPoint x: 689, startPoint y: 375, endPoint x: 731, endPoint y: 738, distance: 365.0
click at [731, 710] on div "Cover letter Hi❗ With over 10 years in mobile app development, I specialize in …" at bounding box center [852, 512] width 325 height 396
copy div "With over 10 years in mobile app development, I specialize in React Native and …"
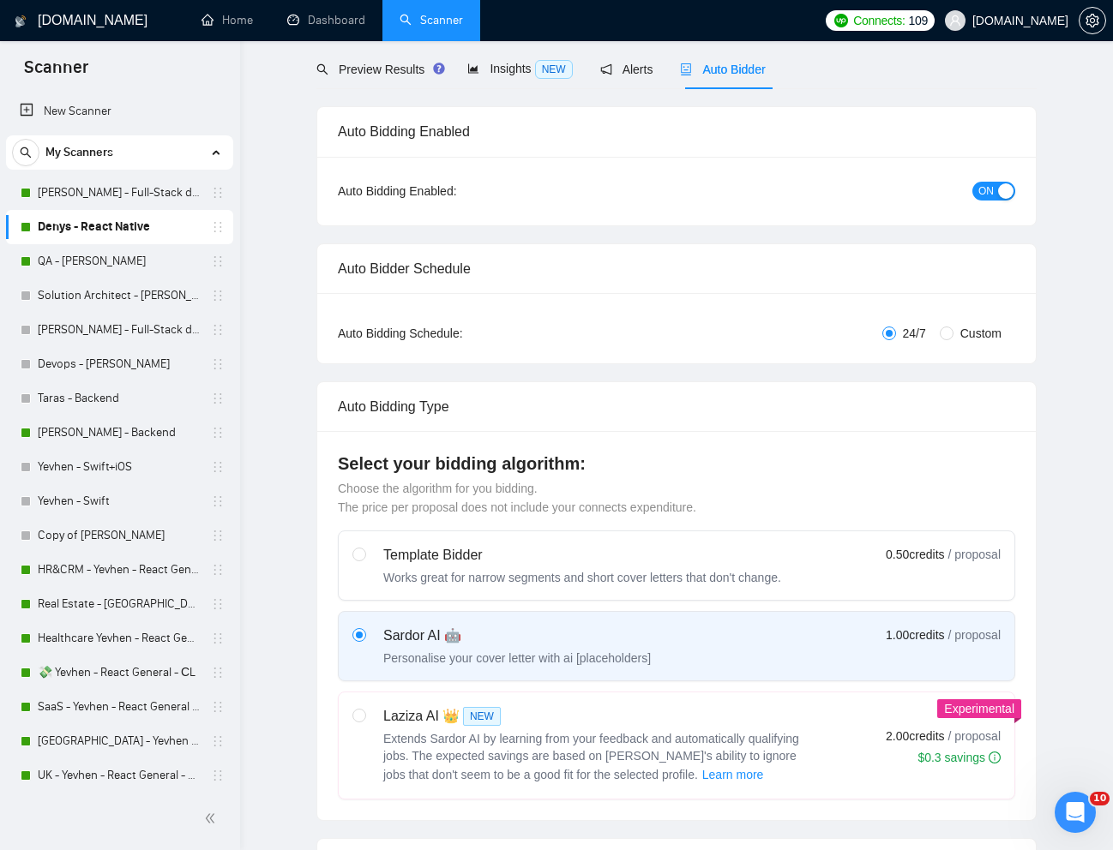
scroll to position [0, 0]
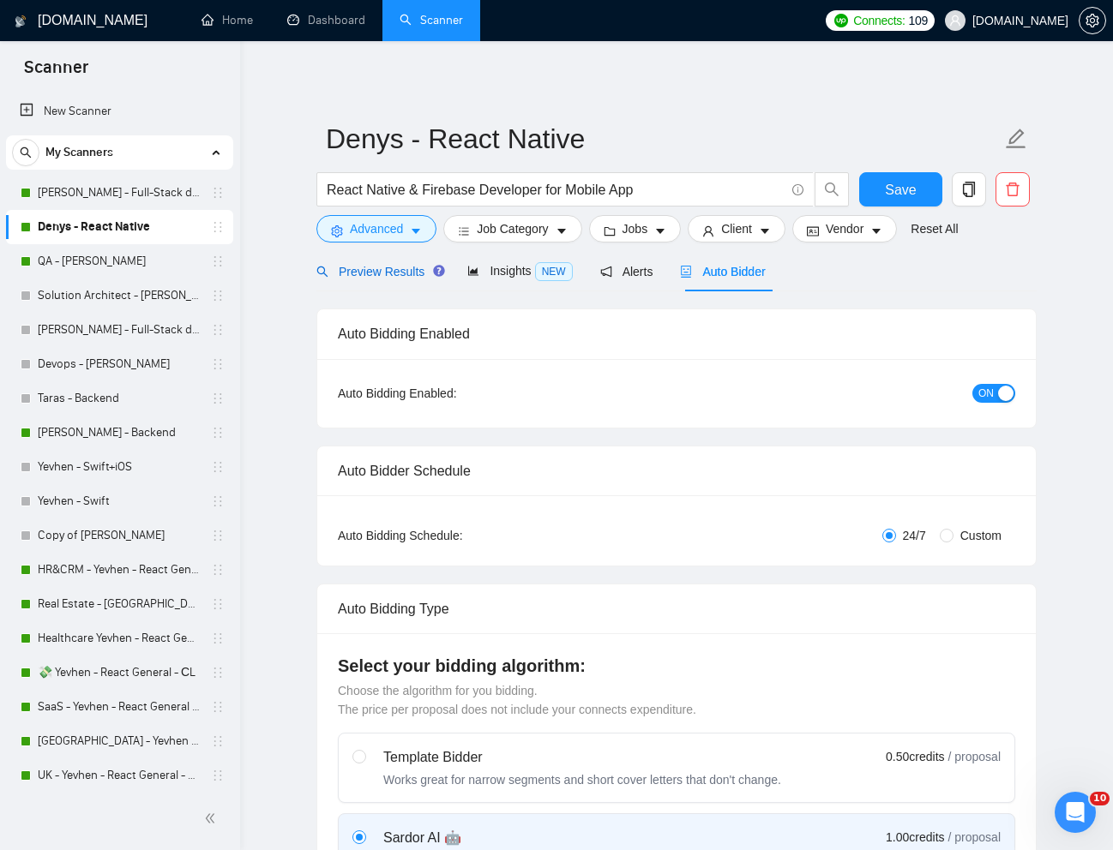
click at [375, 275] on span "Preview Results" at bounding box center [377, 272] width 123 height 14
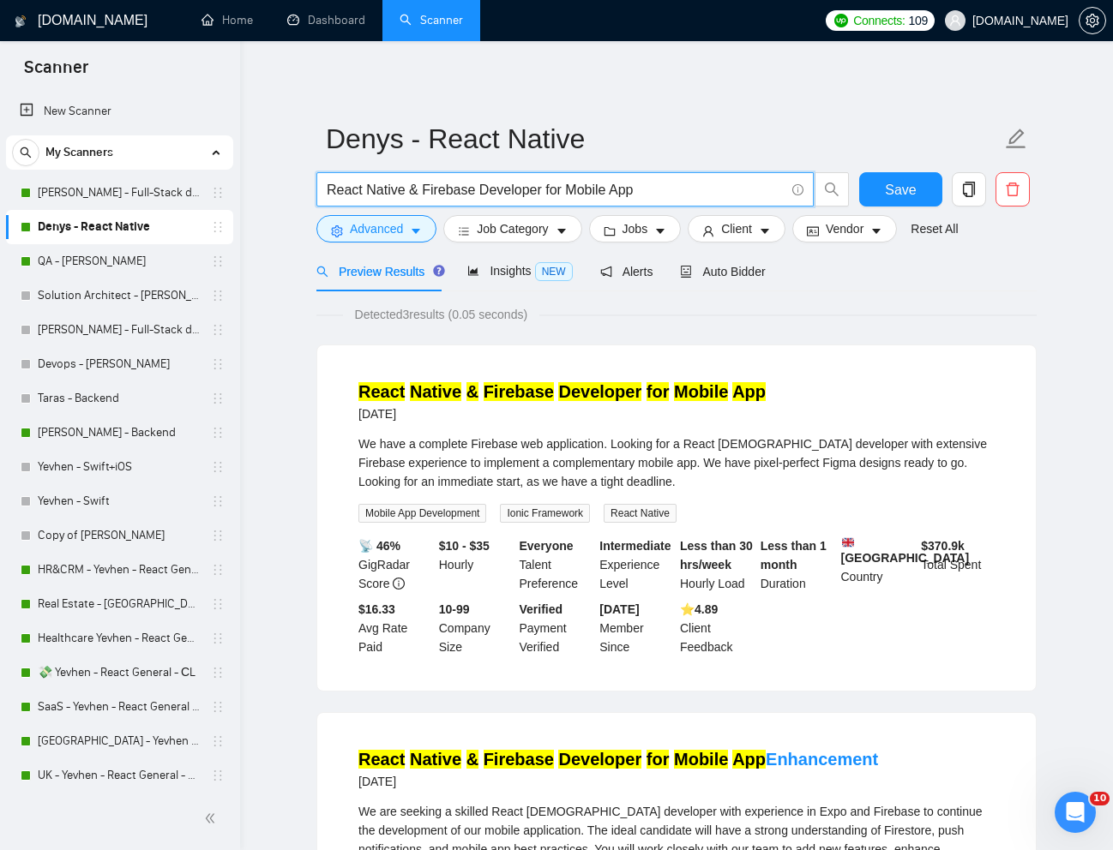
click at [574, 186] on input "React Native & Firebase Developer for Mobile App" at bounding box center [556, 189] width 458 height 21
paste input "Port Base44 App to Mobile for iOS and Android"
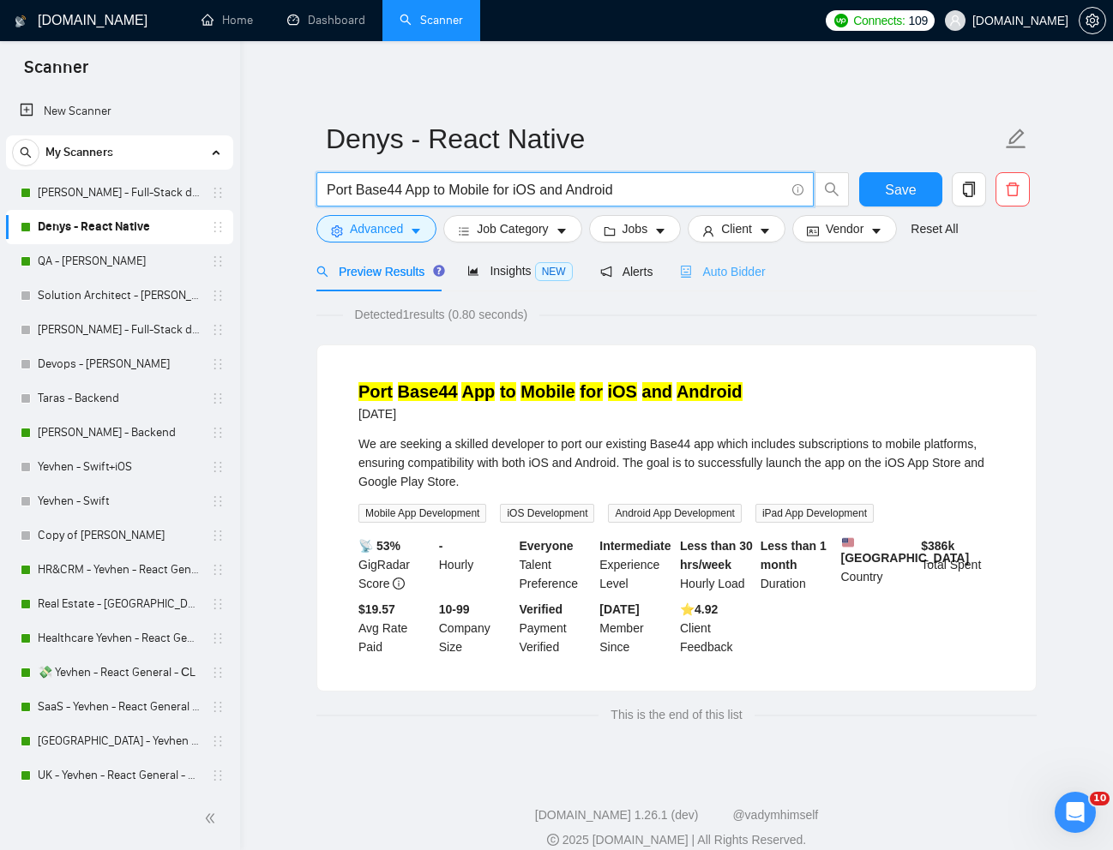
type input "Port Base44 App to Mobile for iOS and Android"
click at [743, 276] on span "Auto Bidder" at bounding box center [722, 272] width 85 height 14
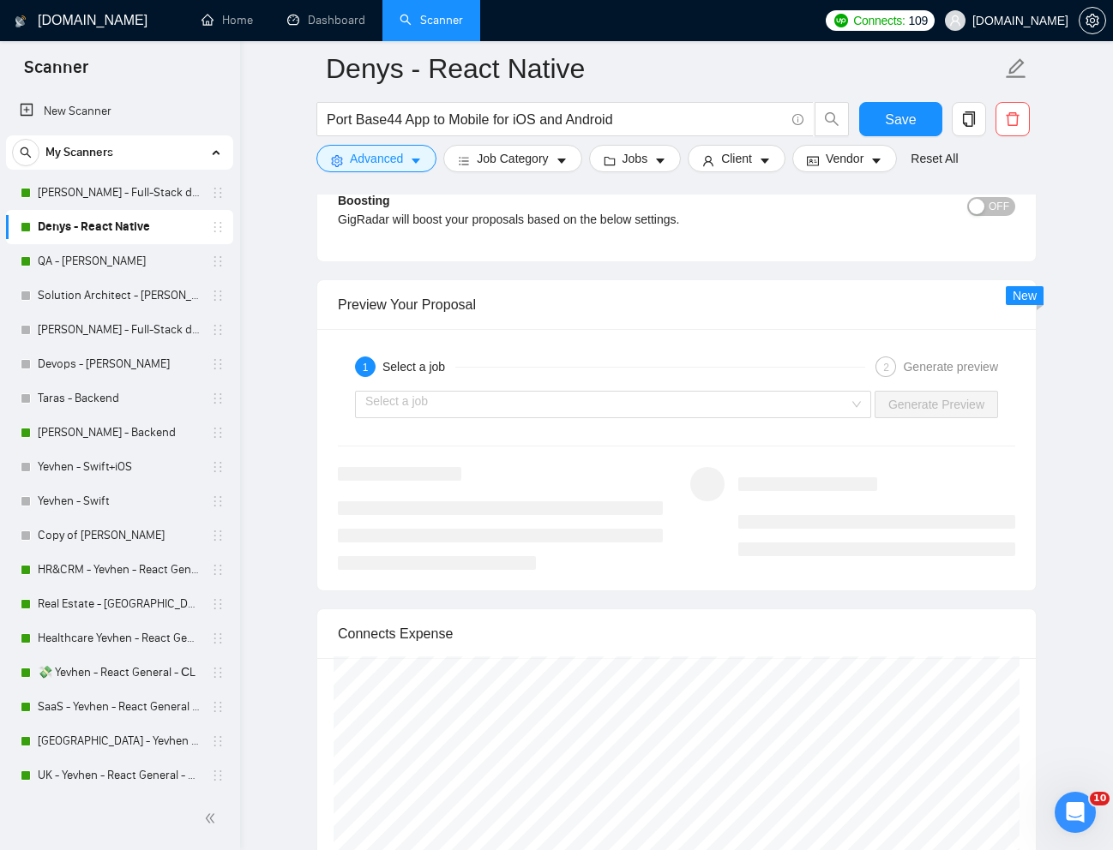
scroll to position [3135, 0]
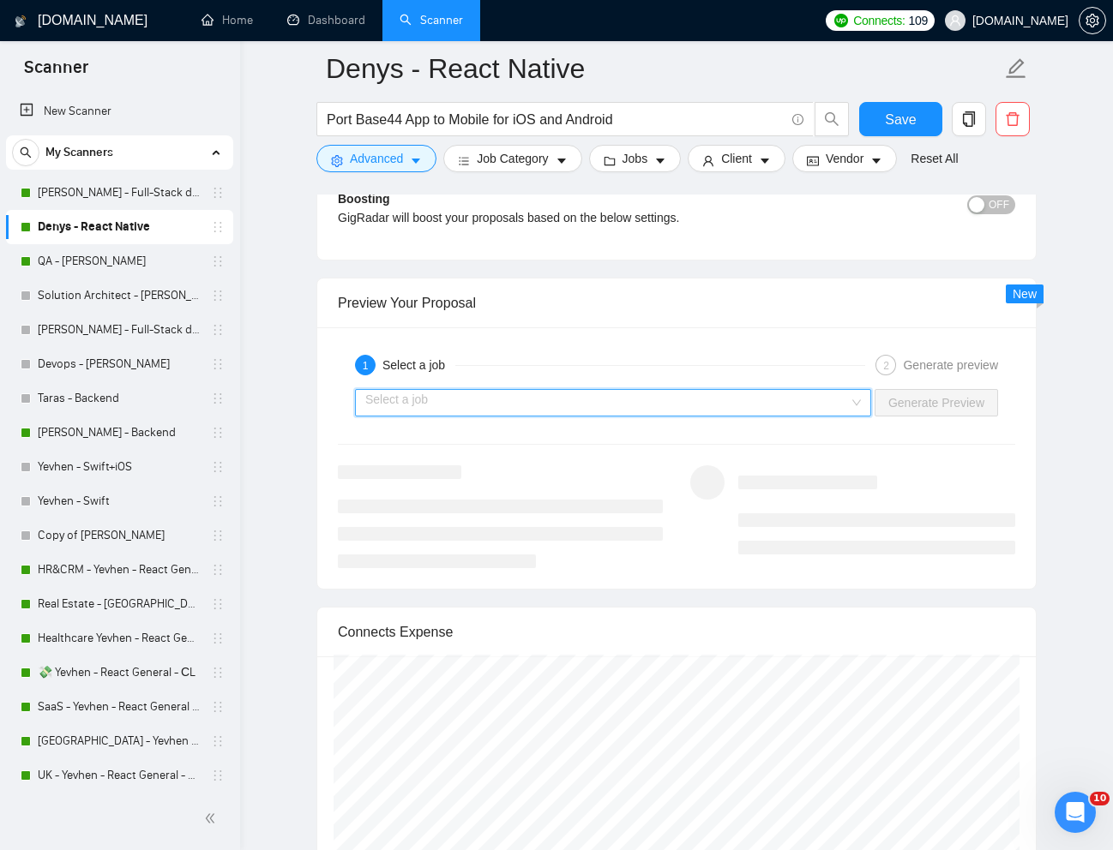
click at [782, 415] on input "search" at bounding box center [606, 403] width 483 height 26
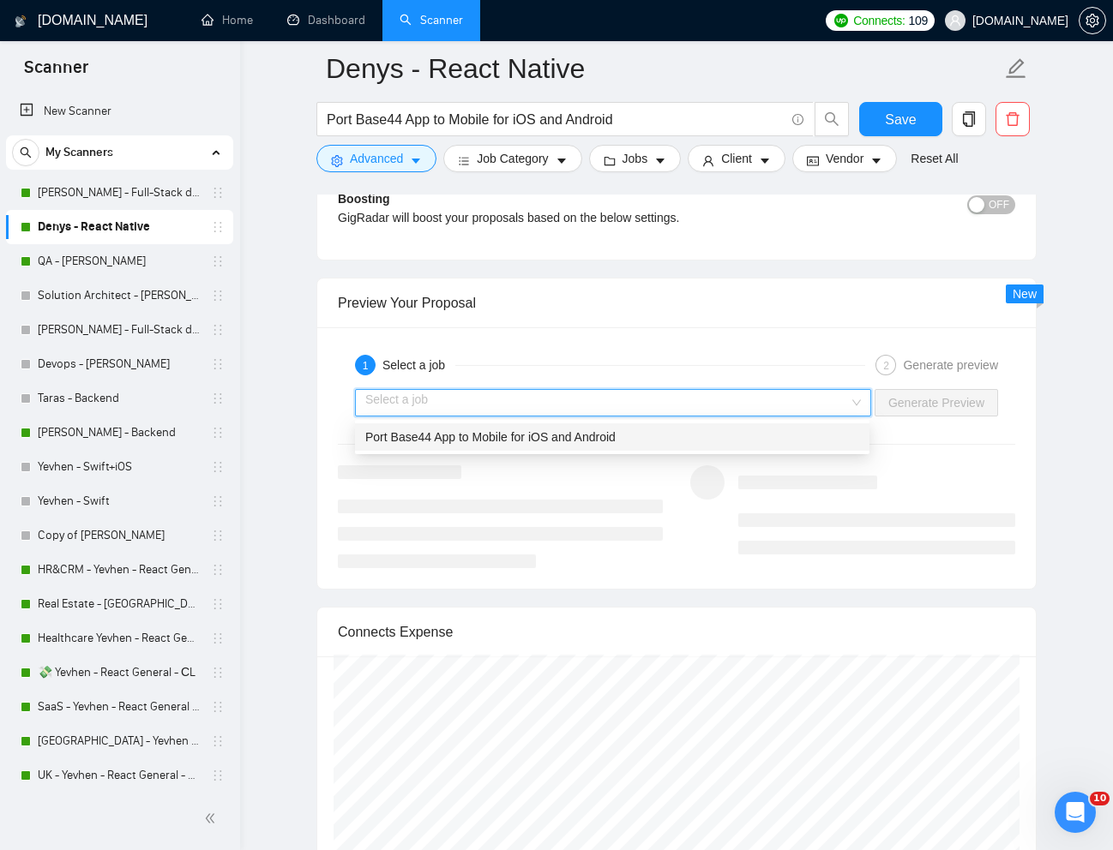
click at [661, 432] on div "Port Base44 App to Mobile for iOS and Android" at bounding box center [612, 437] width 494 height 19
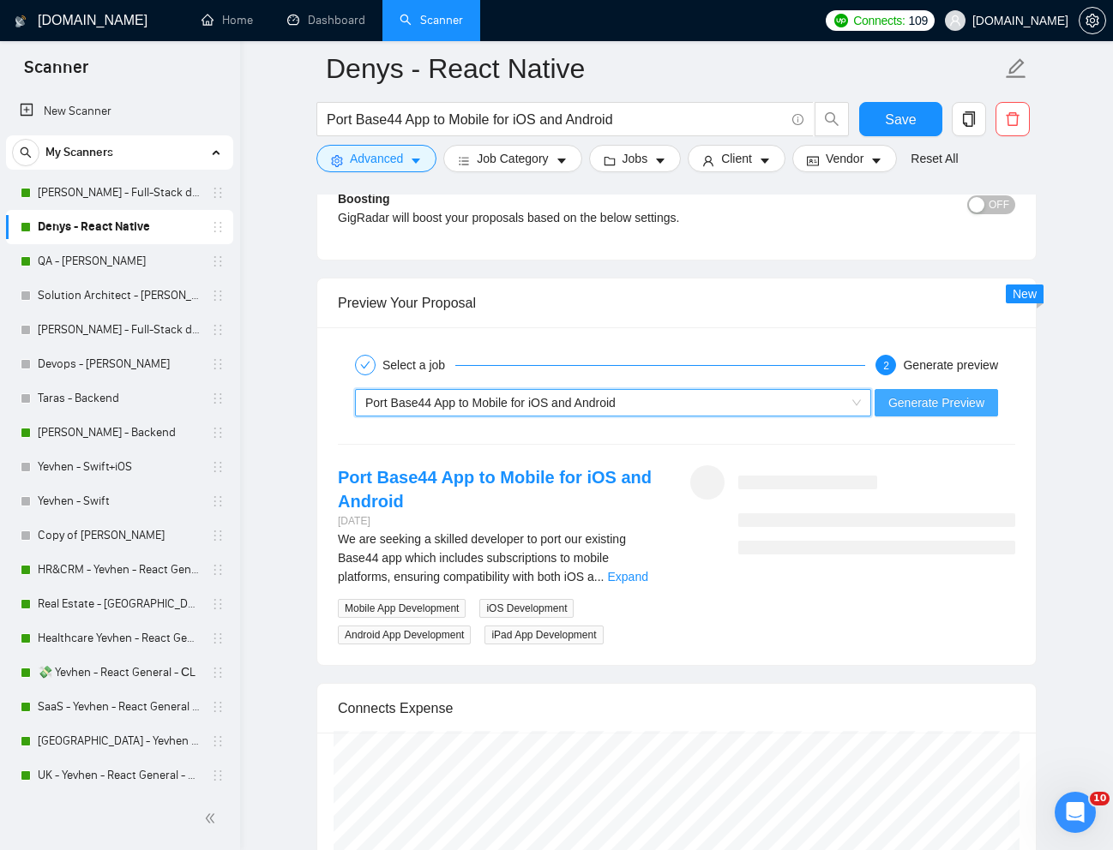
click at [921, 412] on button "Generate Preview" at bounding box center [935, 402] width 123 height 27
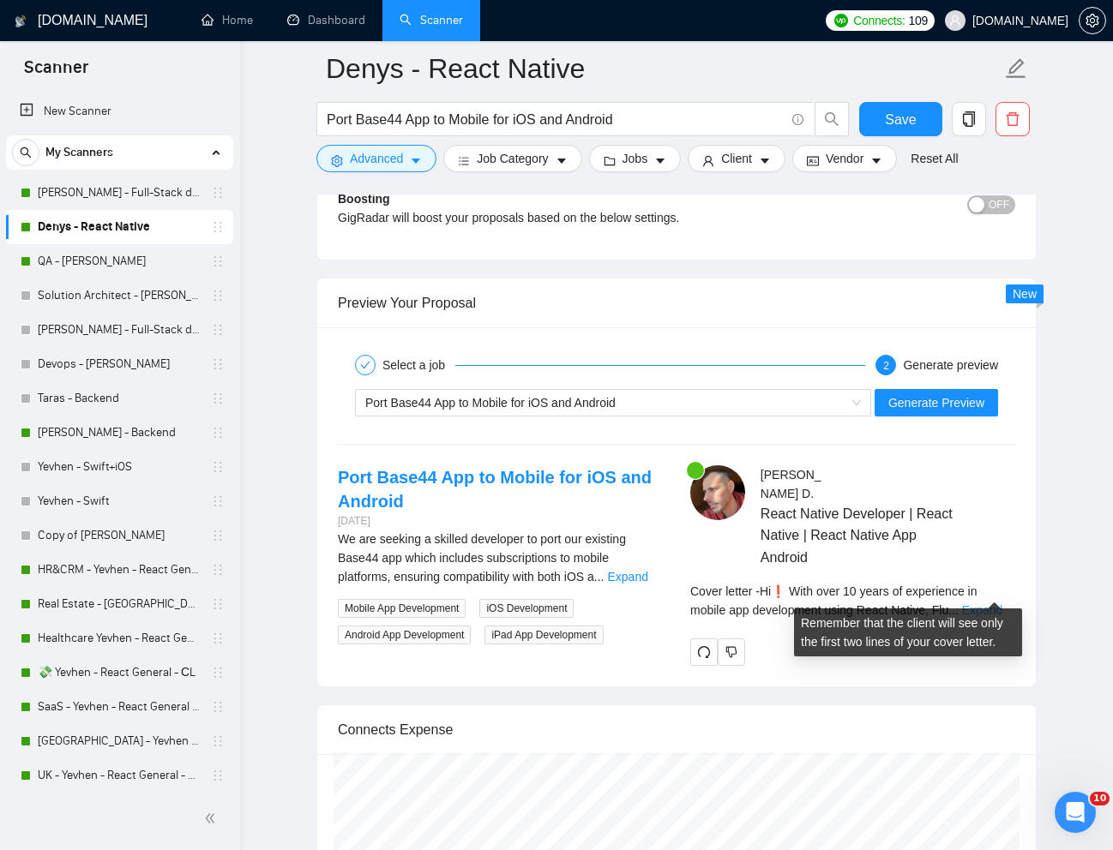
click at [991, 603] on link "Expand" at bounding box center [982, 610] width 40 height 14
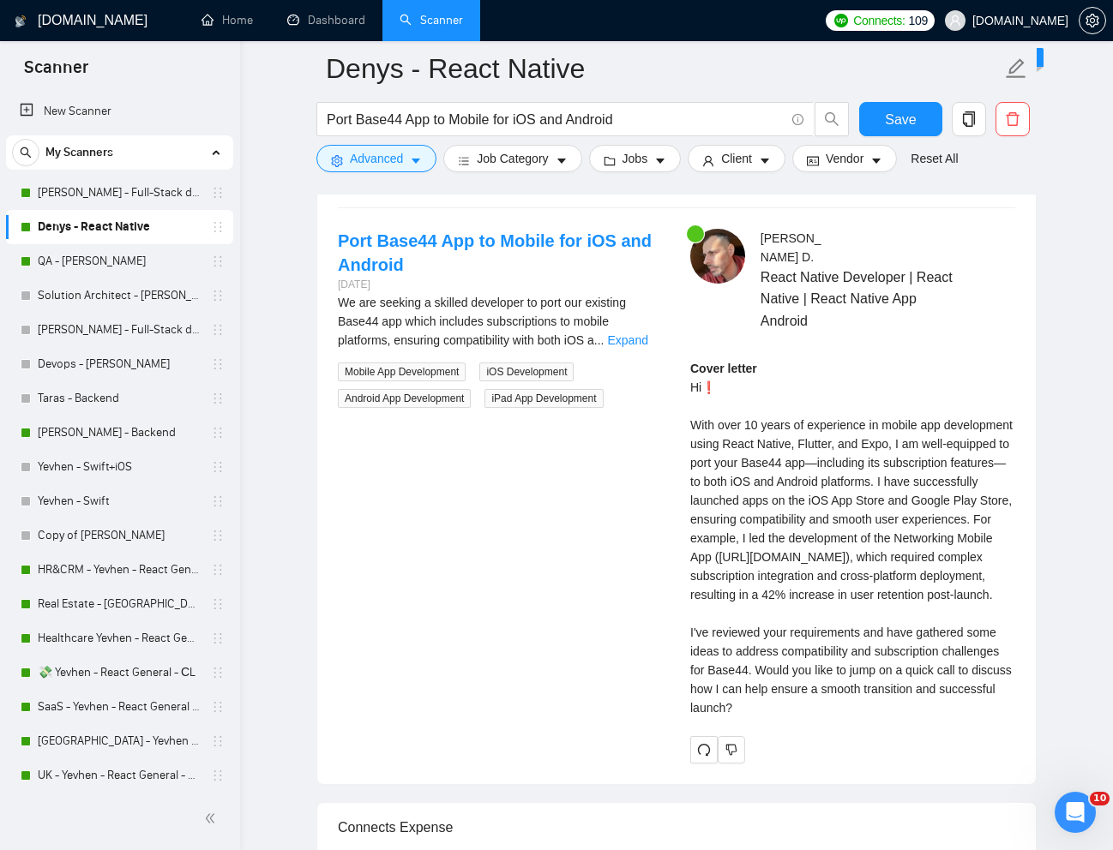
scroll to position [3406, 0]
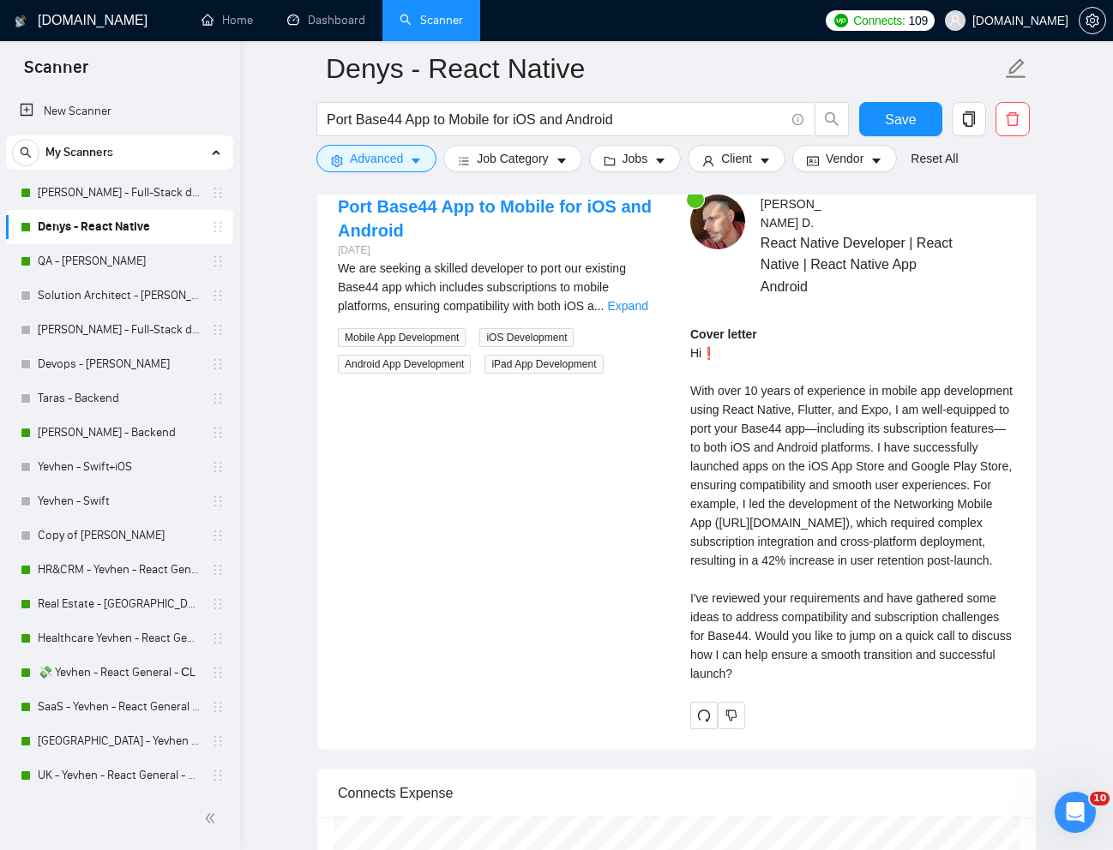
drag, startPoint x: 687, startPoint y: 595, endPoint x: 810, endPoint y: 672, distance: 144.8
click at [810, 672] on div "[PERSON_NAME] React Native Developer | React Native | React Native App Android …" at bounding box center [852, 462] width 352 height 534
copy div "I've reviewed your requirements and have gathered some ideas to address compati…"
click at [771, 430] on div "Cover letter Hi❗ With over 10 years of experience in mobile app development usi…" at bounding box center [852, 504] width 325 height 358
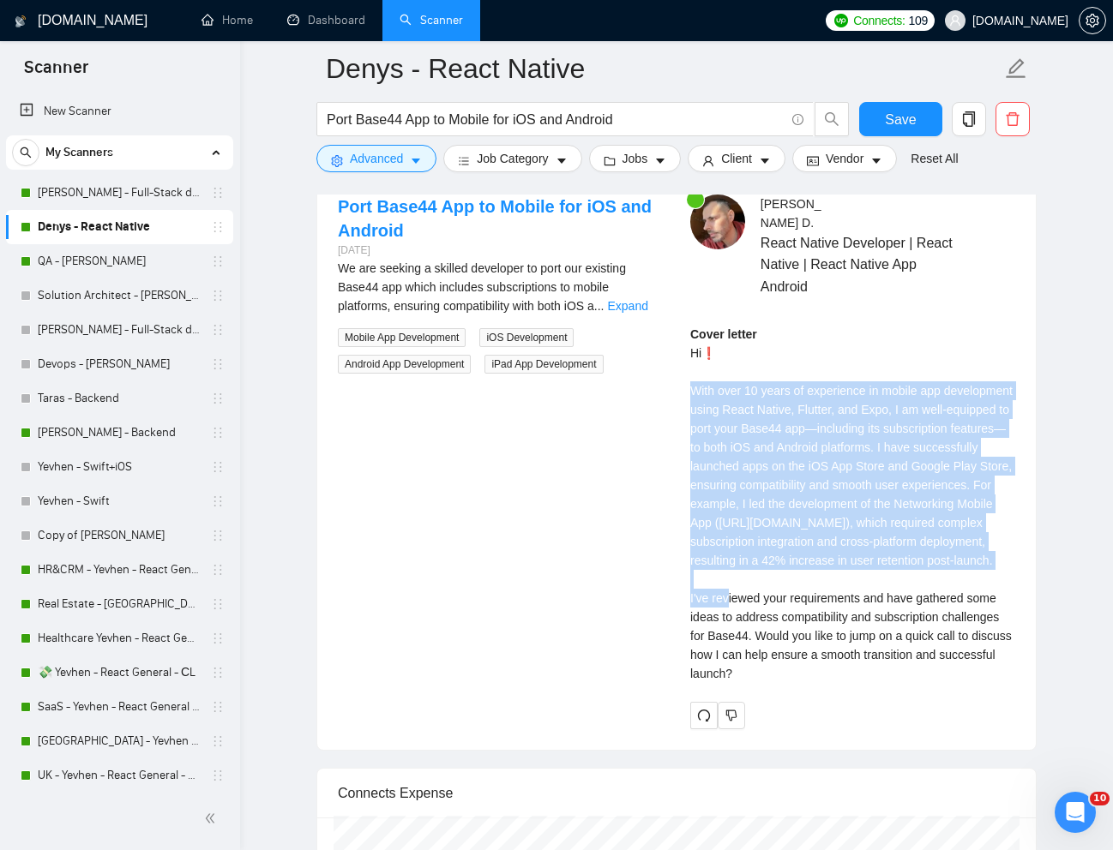
drag, startPoint x: 686, startPoint y: 371, endPoint x: 1019, endPoint y: 567, distance: 386.9
click at [1019, 567] on div "[PERSON_NAME] React Native Developer | React Native | React Native App Android …" at bounding box center [852, 462] width 352 height 534
copy div "With over 10 years of experience in mobile app development using React Native, …"
